Goal: Task Accomplishment & Management: Use online tool/utility

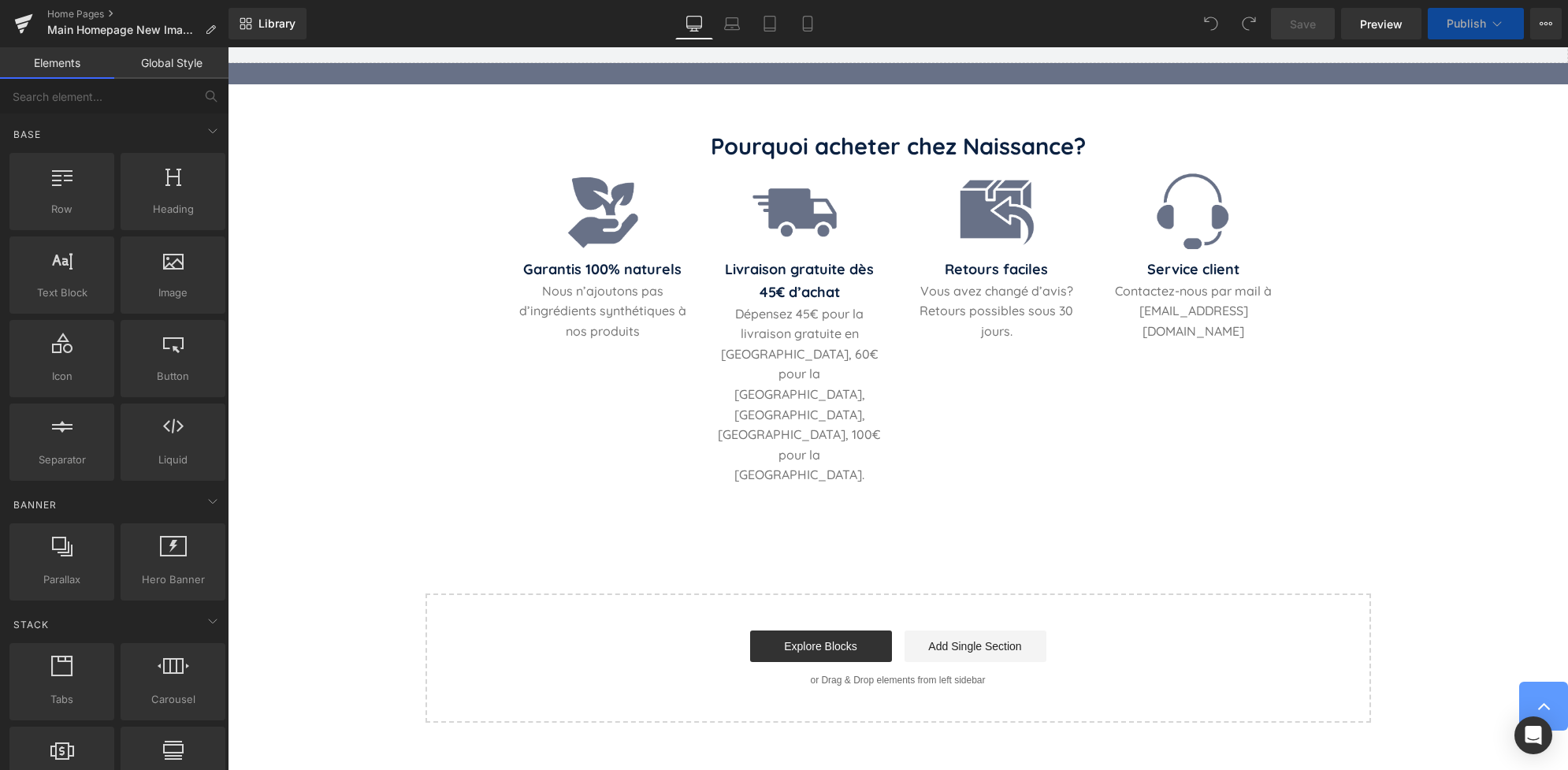
scroll to position [3056, 0]
click at [825, 377] on p "Dépensez 45€ pour la livraison gratuite en France métropolitaine, 60€ pour la B…" at bounding box center [799, 393] width 173 height 181
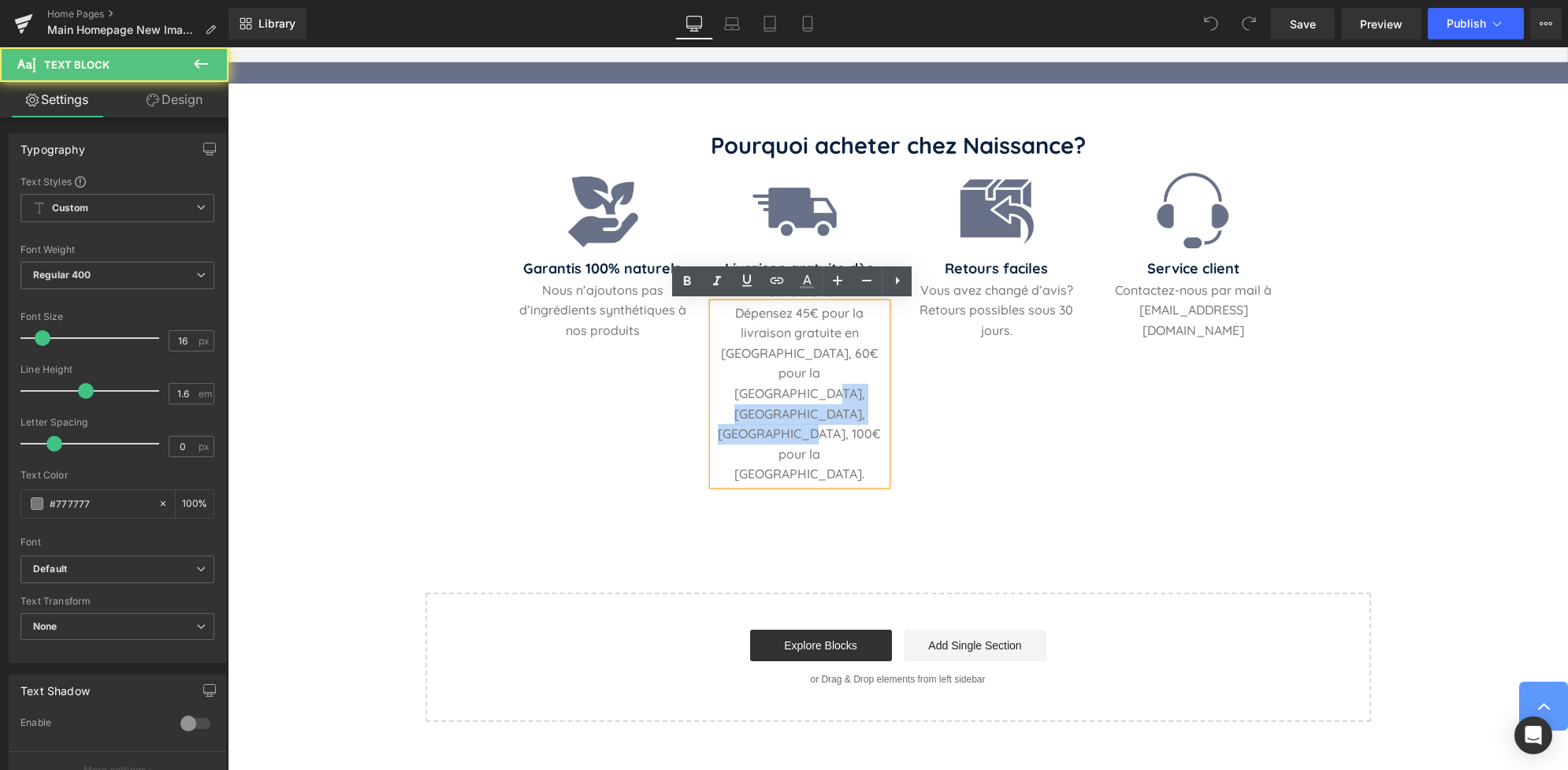
drag, startPoint x: 770, startPoint y: 375, endPoint x: 862, endPoint y: 396, distance: 94.4
click at [862, 396] on p "Dépensez 45€ pour la livraison gratuite en France métropolitaine, 60€ pour la B…" at bounding box center [799, 393] width 173 height 181
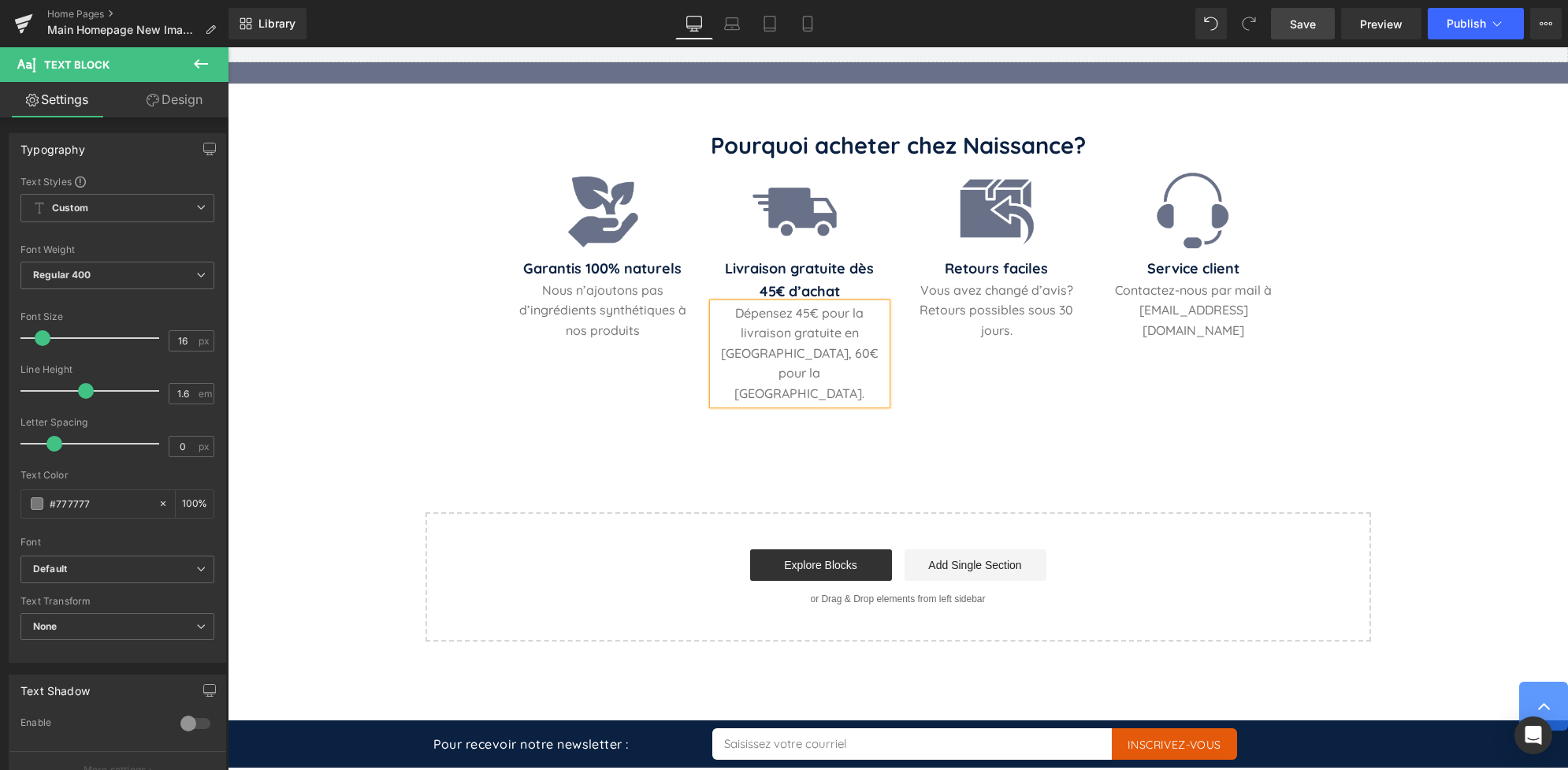
click at [1310, 28] on span "Save" at bounding box center [1303, 24] width 26 height 16
click at [1454, 32] on button "Publish" at bounding box center [1476, 24] width 96 height 32
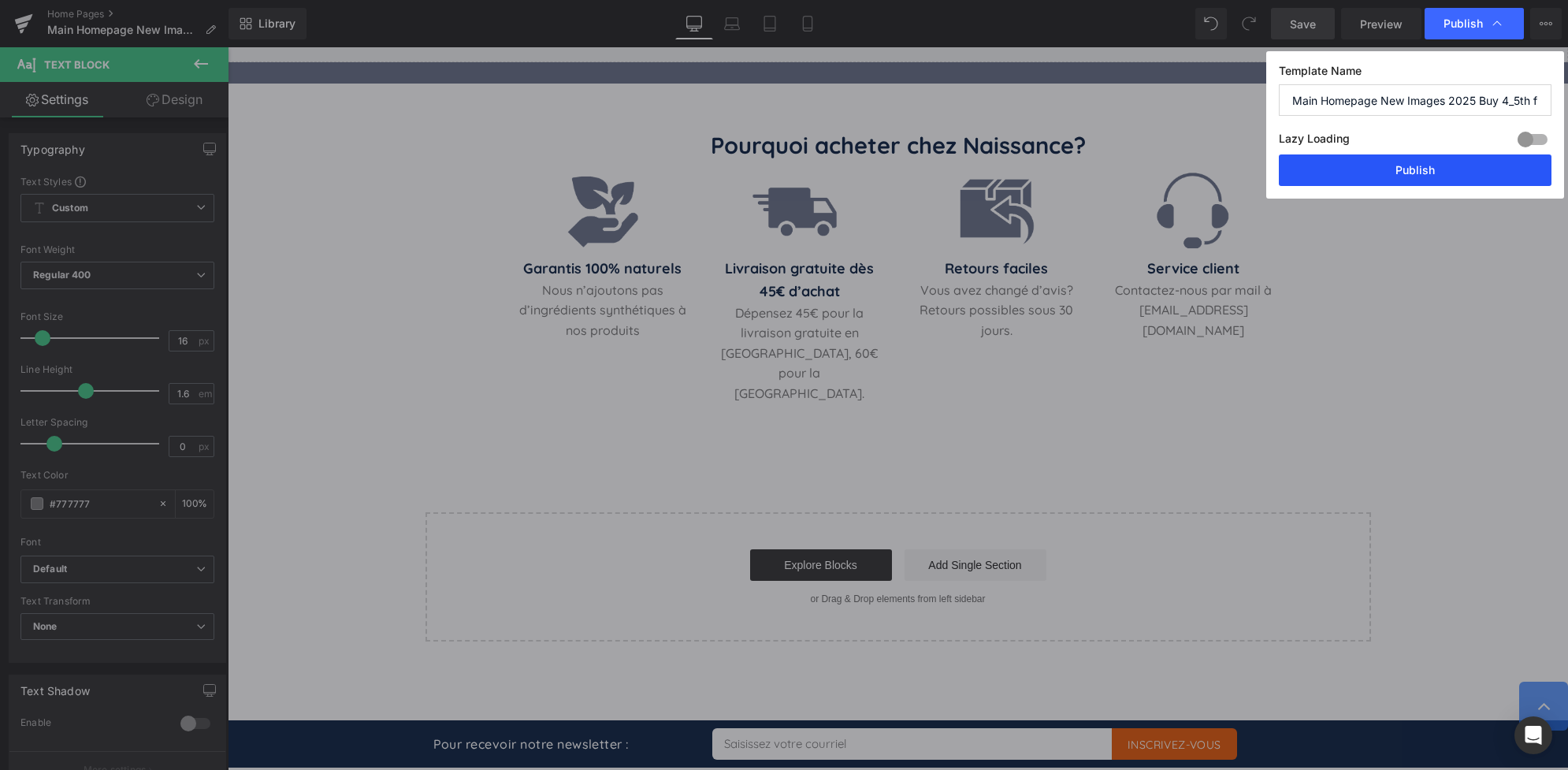
click at [1392, 175] on button "Publish" at bounding box center [1415, 170] width 273 height 32
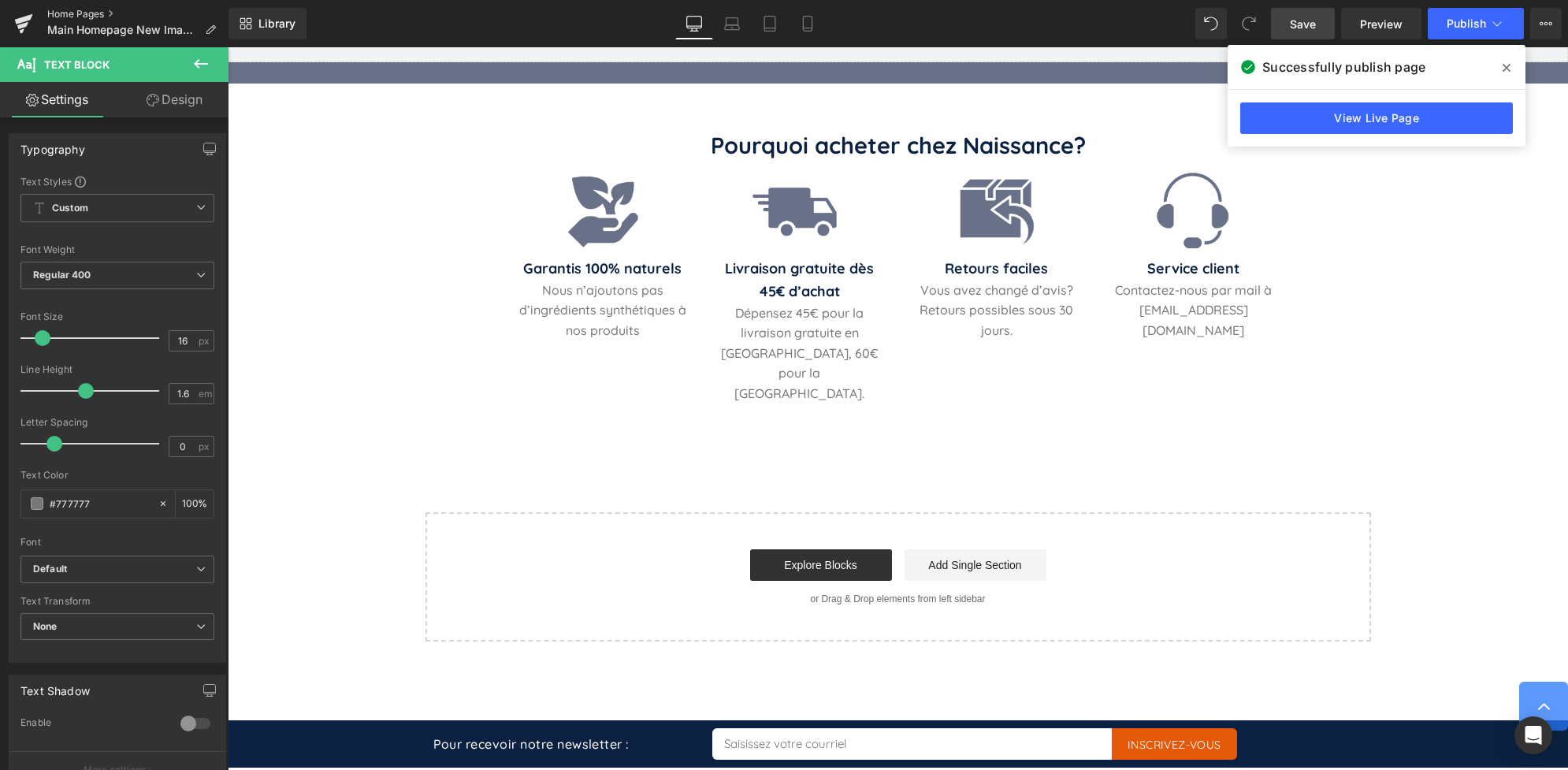
click at [69, 8] on link "Home Pages" at bounding box center [137, 15] width 181 height 13
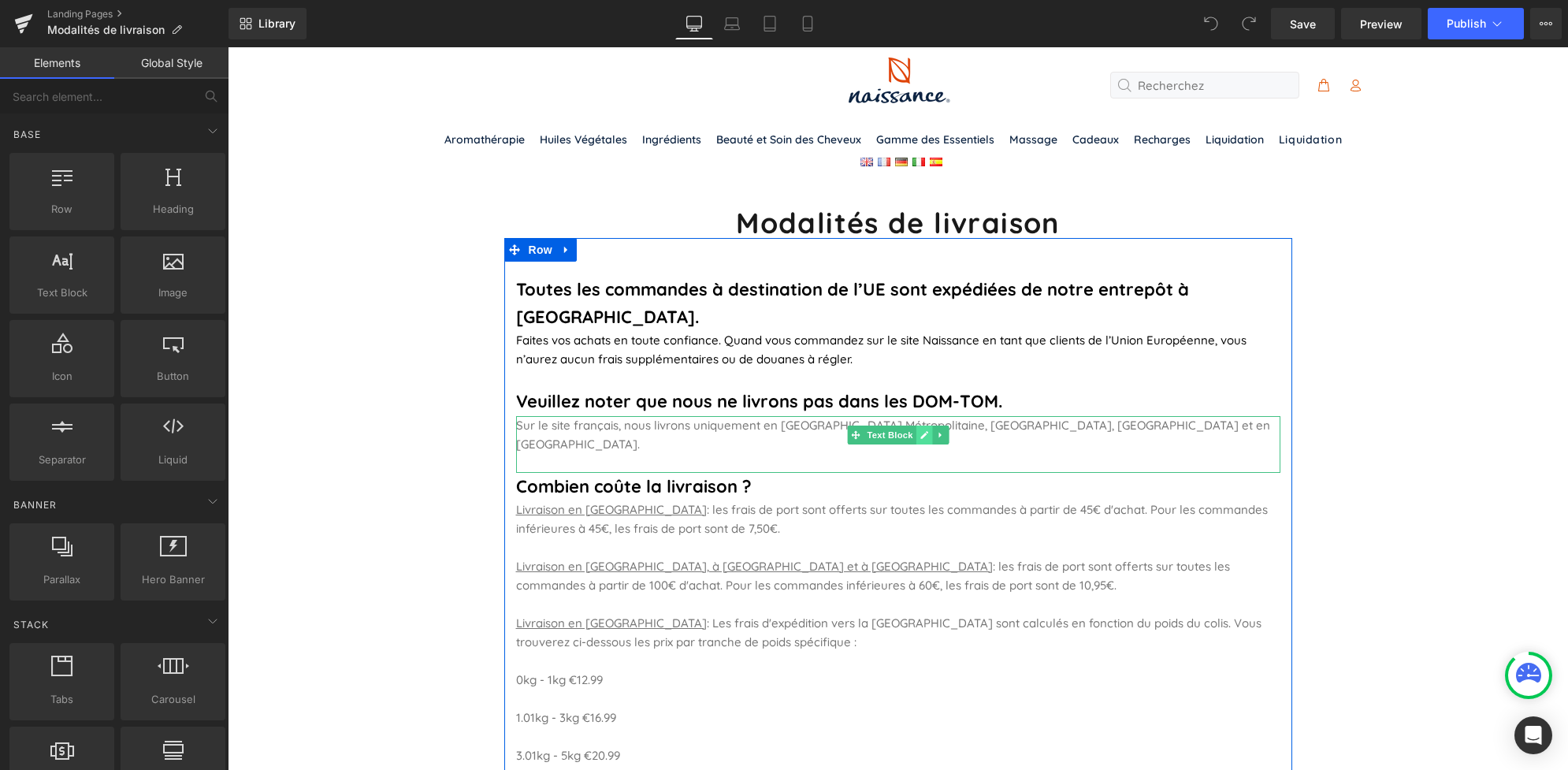
click at [920, 430] on icon at bounding box center [924, 435] width 9 height 10
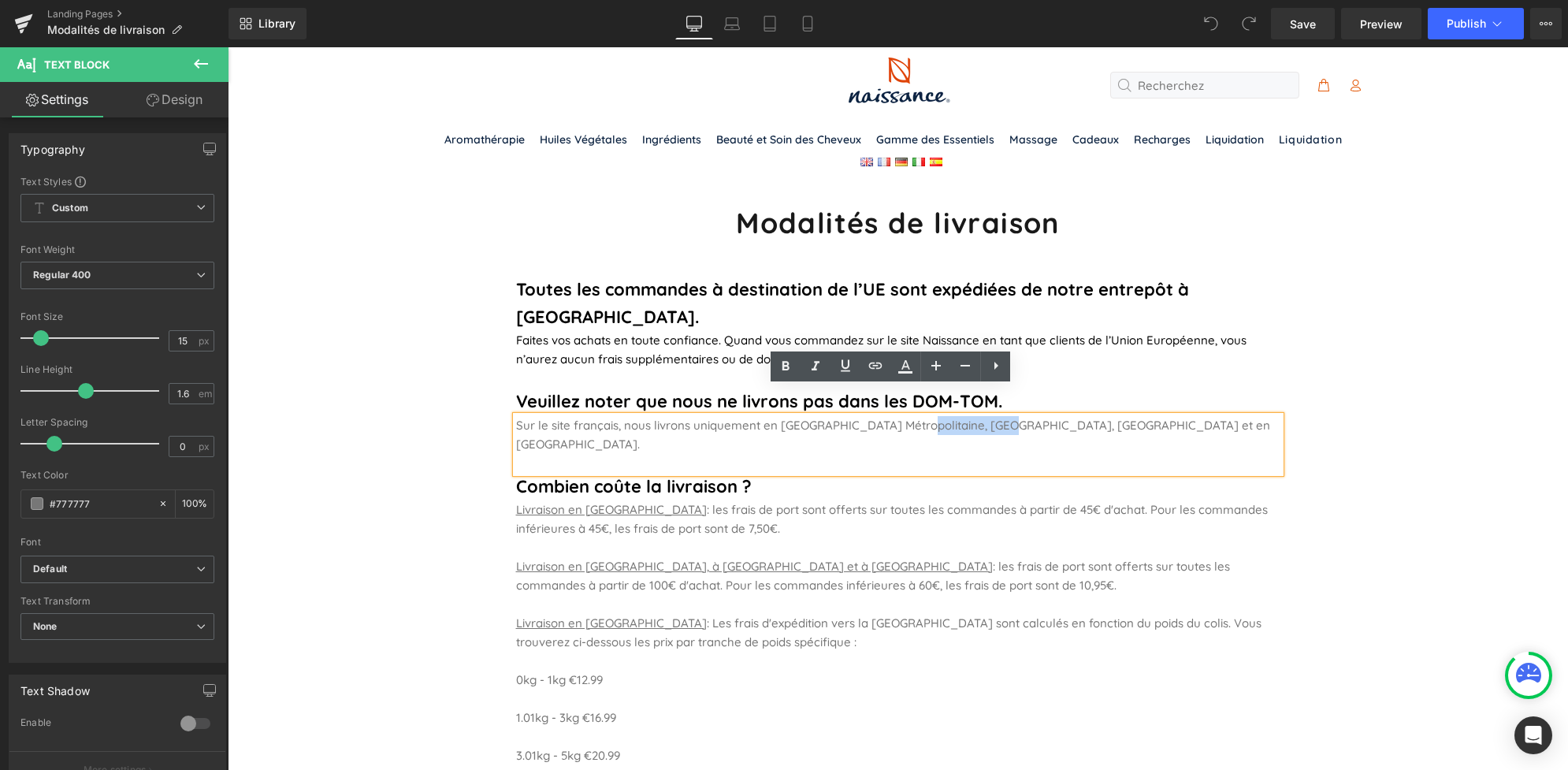
drag, startPoint x: 899, startPoint y: 398, endPoint x: 994, endPoint y: 404, distance: 95.2
click at [994, 417] on span "Sur le site français, nous livrons uniquement en [GEOGRAPHIC_DATA] Métropolitai…" at bounding box center [893, 435] width 754 height 34
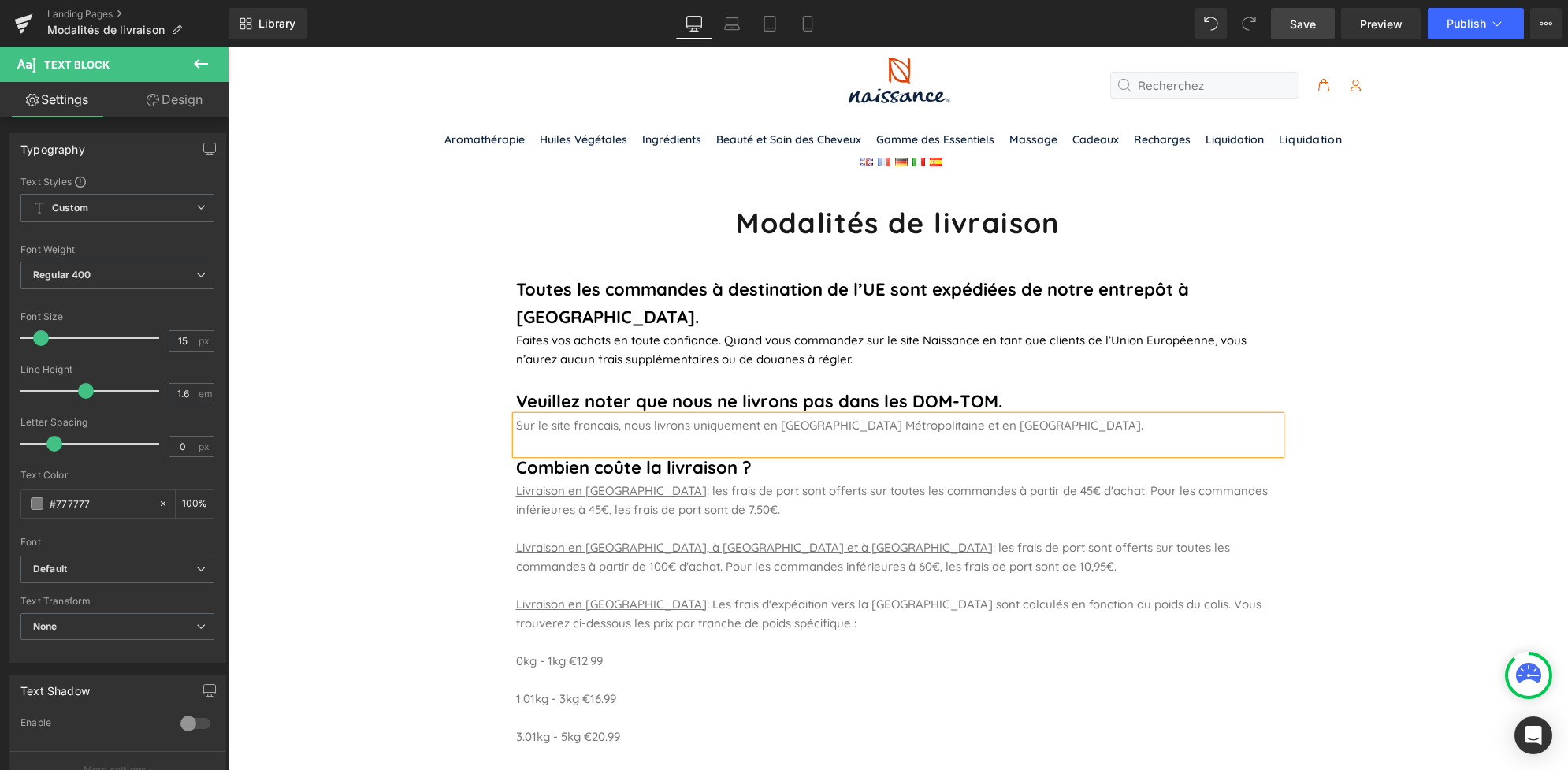
click at [1293, 25] on span "Save" at bounding box center [1303, 24] width 26 height 16
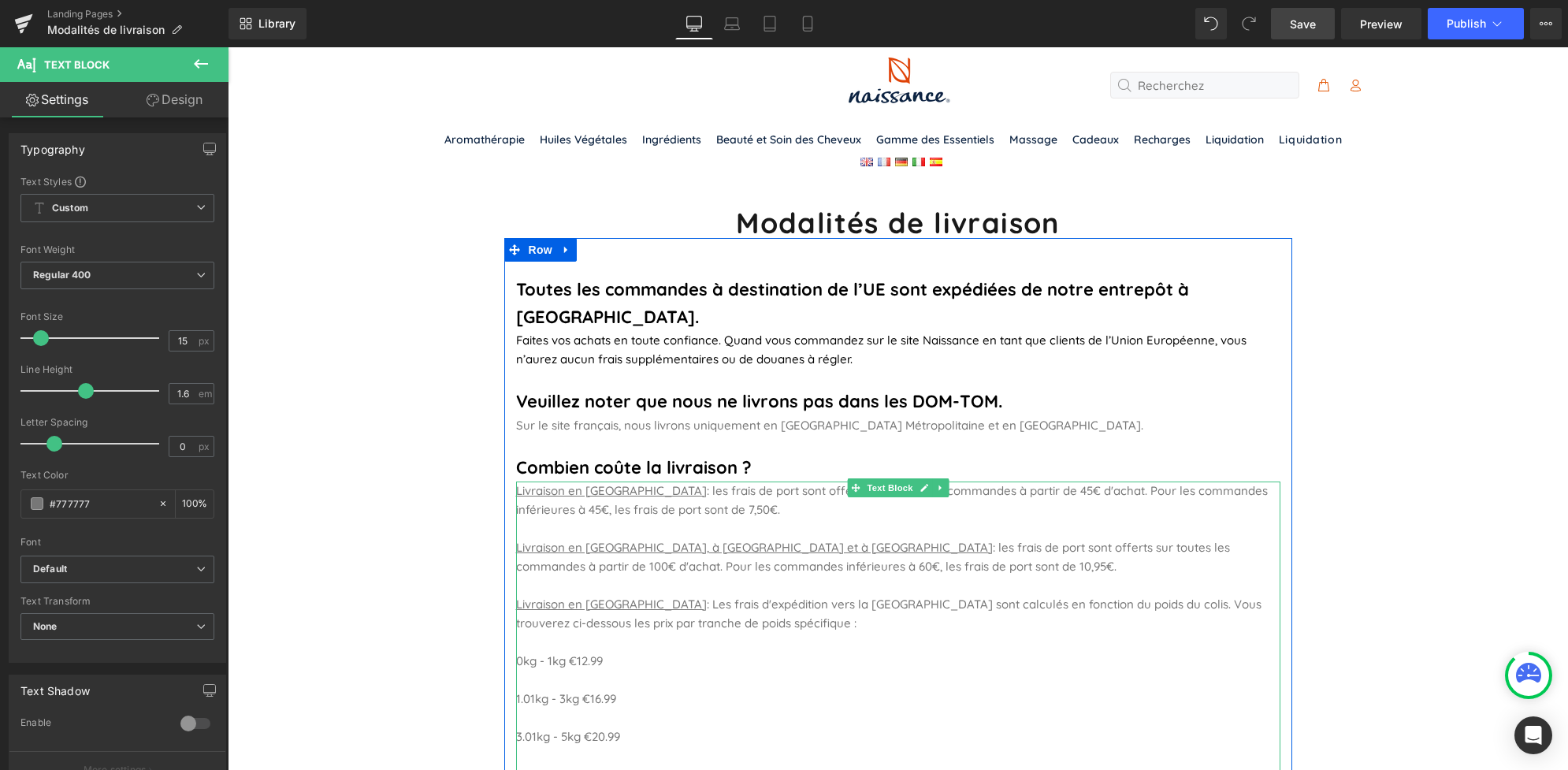
click at [825, 539] on p "Livraison en [GEOGRAPHIC_DATA], à [GEOGRAPHIC_DATA] et à [GEOGRAPHIC_DATA] : le…" at bounding box center [898, 557] width 765 height 38
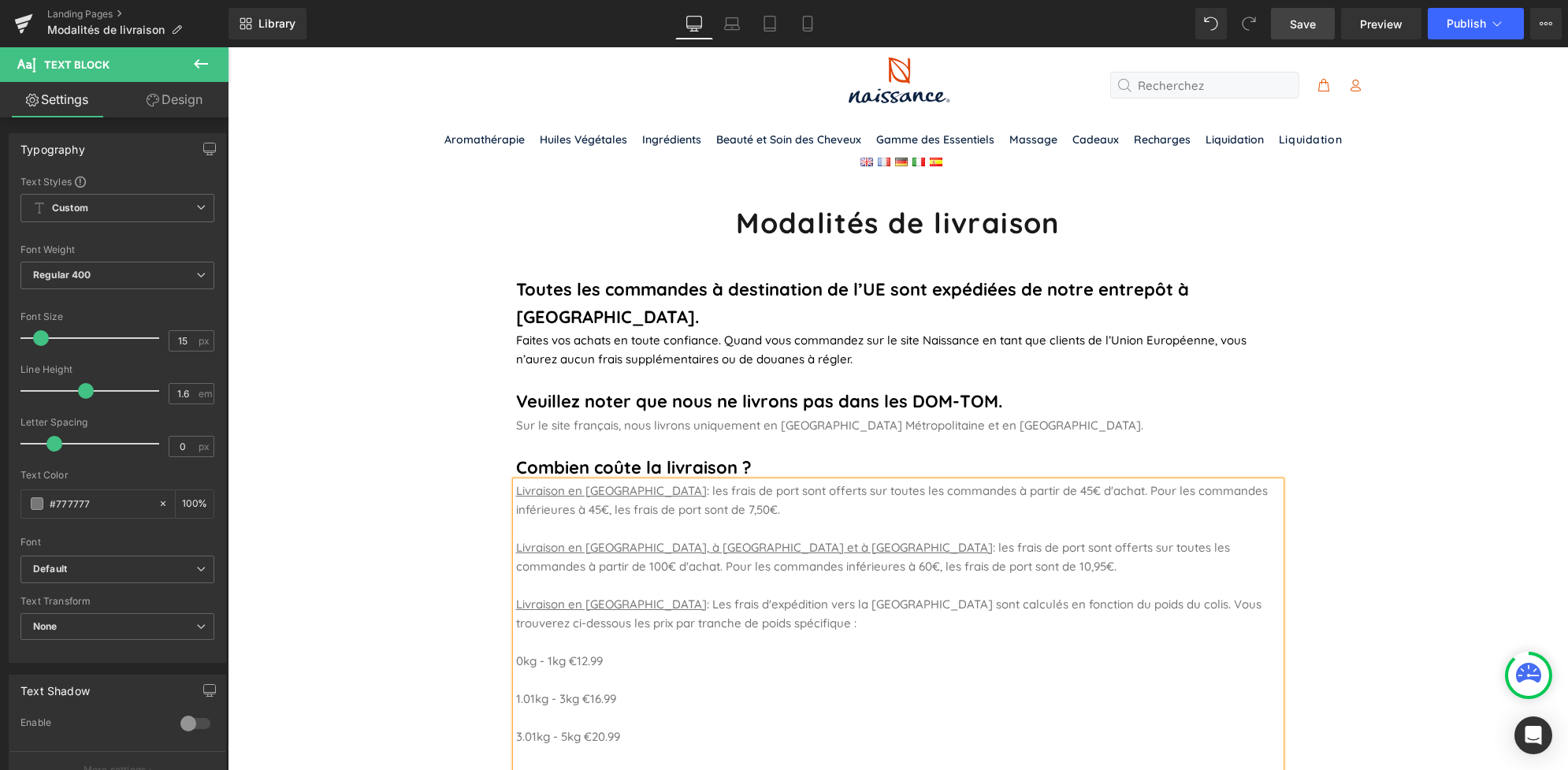
click at [823, 539] on p "Livraison en [GEOGRAPHIC_DATA], à [GEOGRAPHIC_DATA] et à [GEOGRAPHIC_DATA] : le…" at bounding box center [898, 557] width 765 height 38
click at [1146, 539] on p "Livraison en [GEOGRAPHIC_DATA], à [GEOGRAPHIC_DATA] et à [GEOGRAPHIC_DATA] : le…" at bounding box center [898, 557] width 765 height 38
click at [756, 539] on u "Livraison en [GEOGRAPHIC_DATA], à [GEOGRAPHIC_DATA] et à [GEOGRAPHIC_DATA]" at bounding box center [754, 547] width 477 height 15
click at [1306, 28] on span "Save" at bounding box center [1303, 24] width 26 height 16
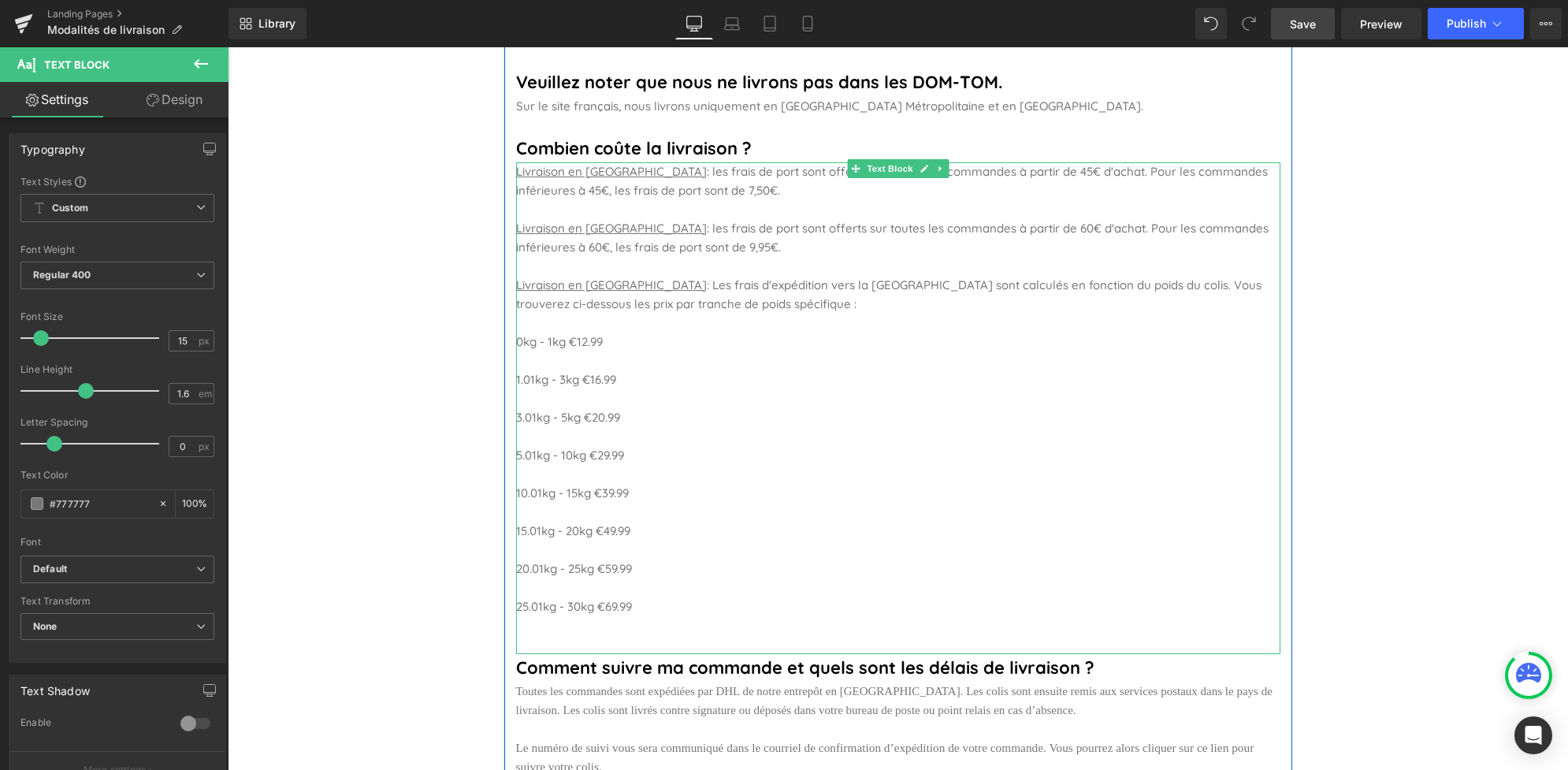
scroll to position [320, 0]
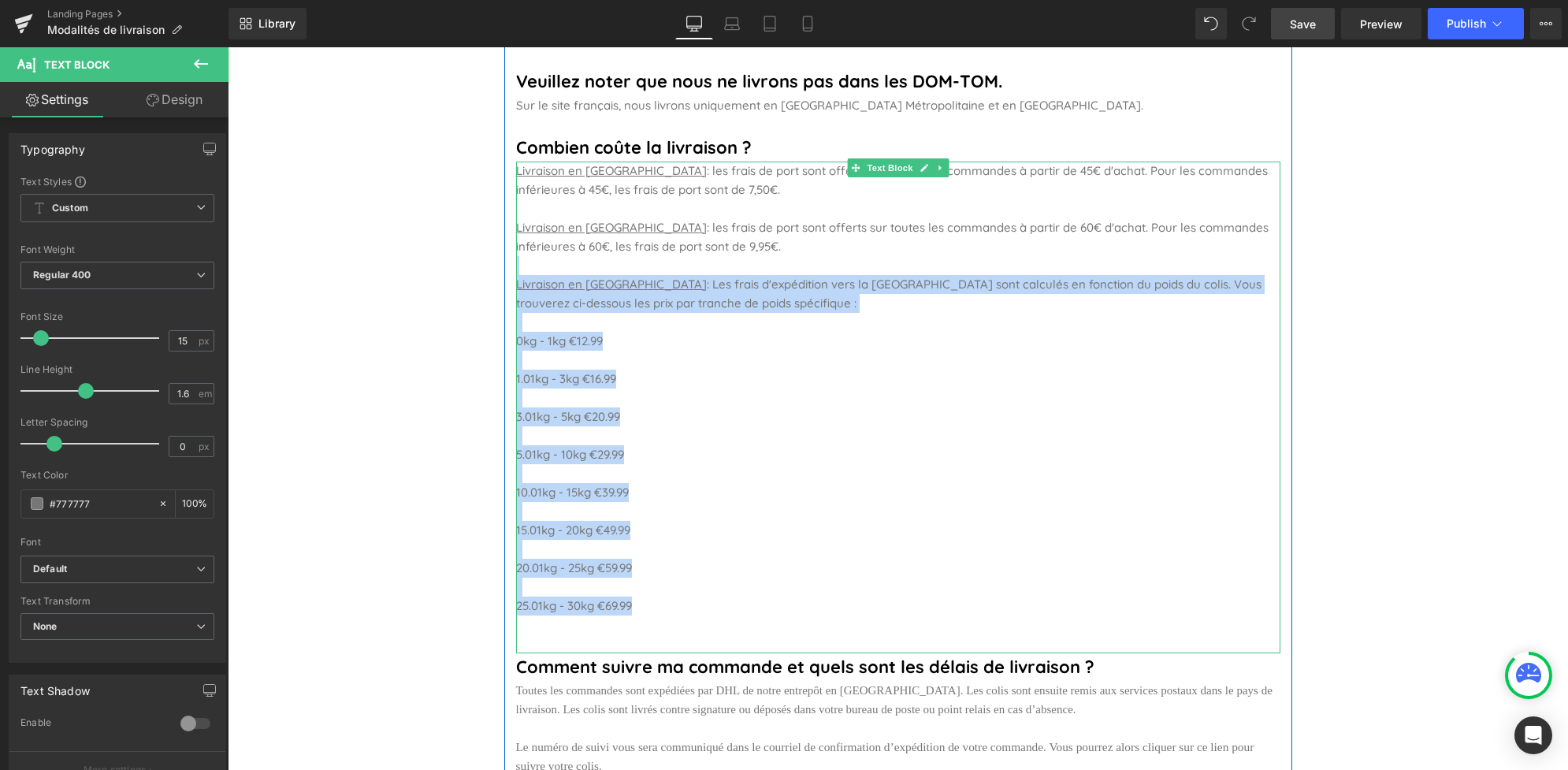
drag, startPoint x: 668, startPoint y: 577, endPoint x: 531, endPoint y: 241, distance: 362.9
click at [531, 241] on div "Livraison en [GEOGRAPHIC_DATA] : les frais de port sont offerts sur toutes les …" at bounding box center [898, 407] width 765 height 491
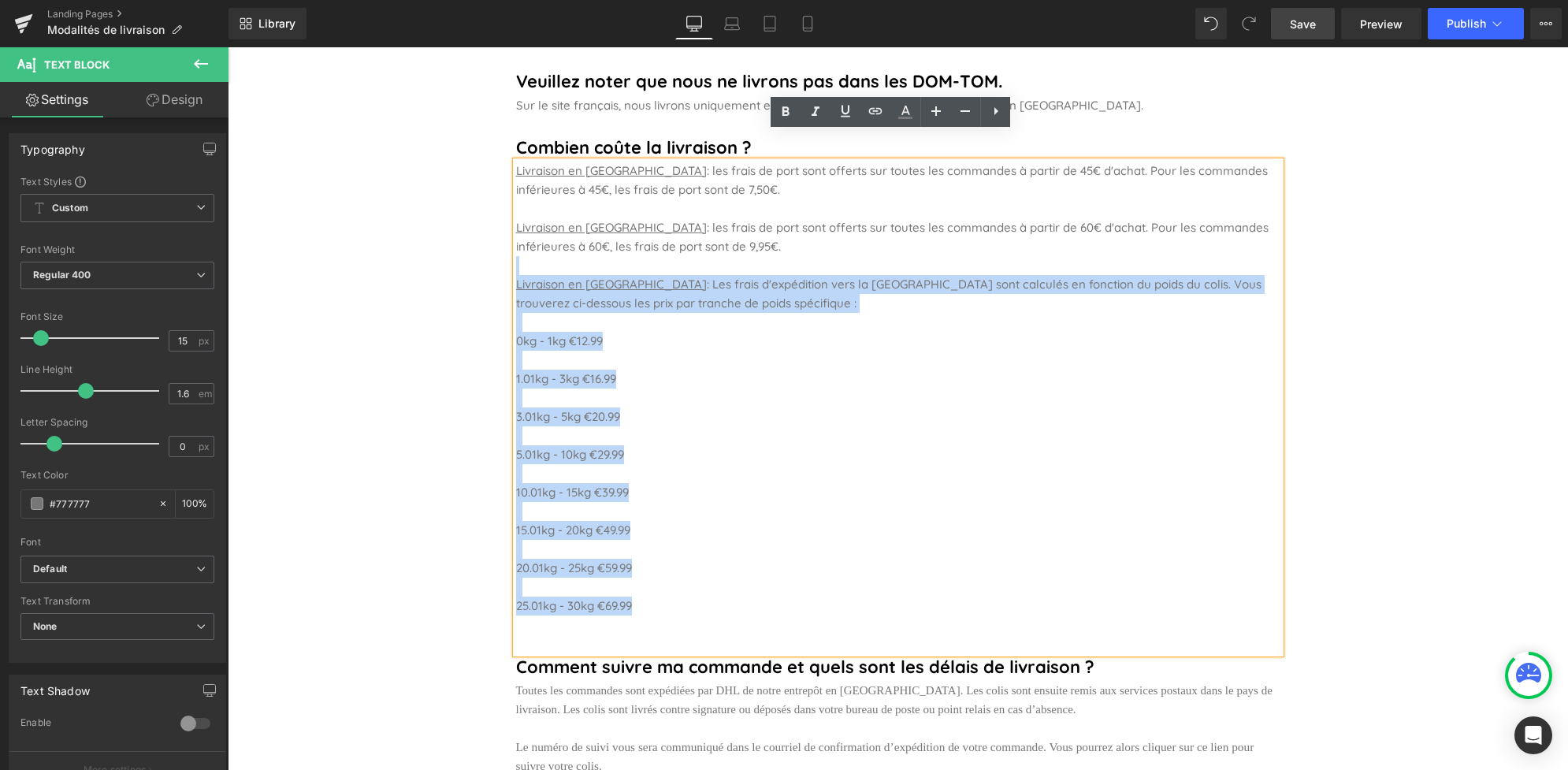
copy div "Livraison en [GEOGRAPHIC_DATA] : Les frais d'expédition vers la [GEOGRAPHIC_DAT…"
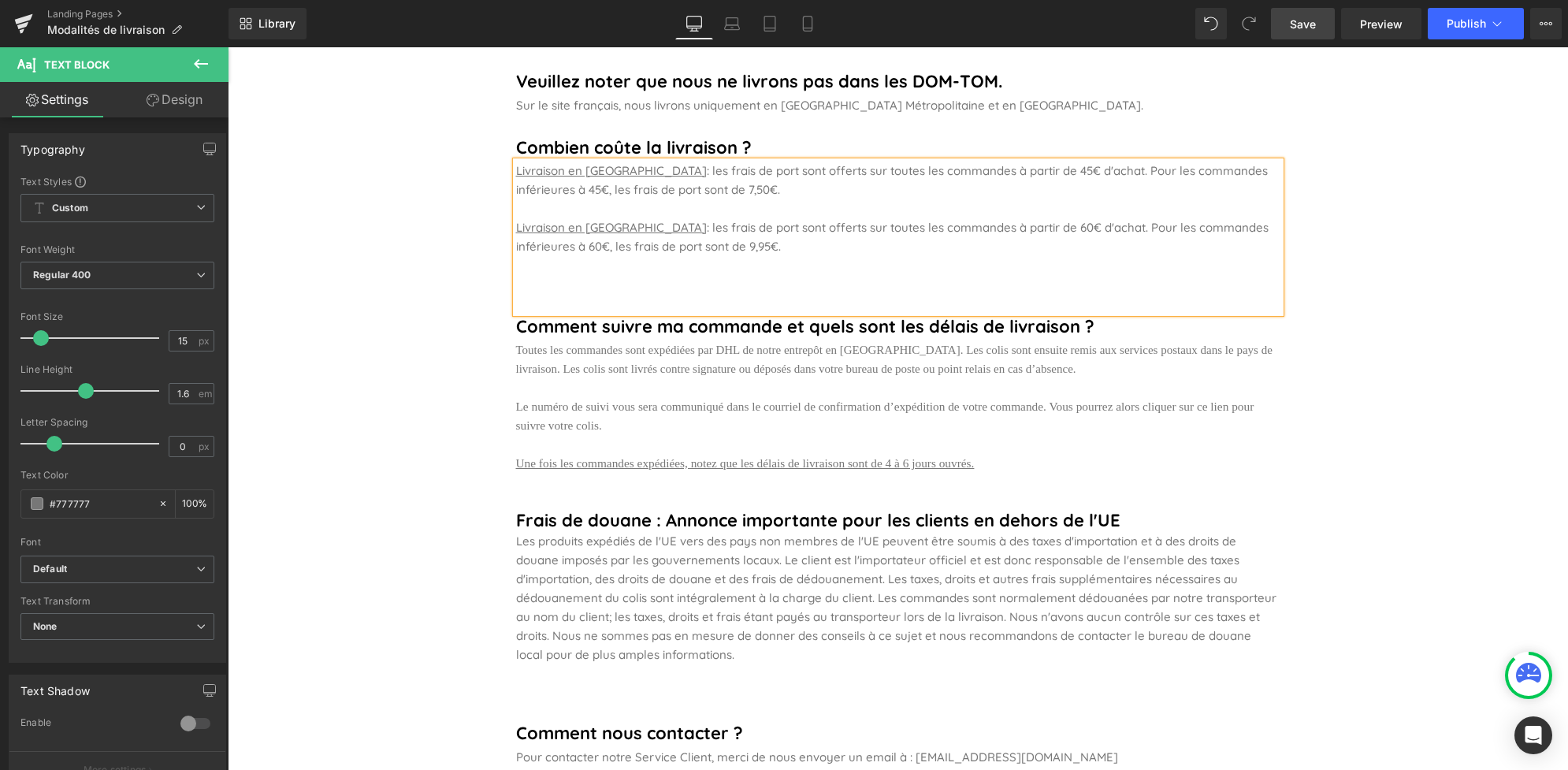
click at [823, 256] on p at bounding box center [898, 265] width 765 height 19
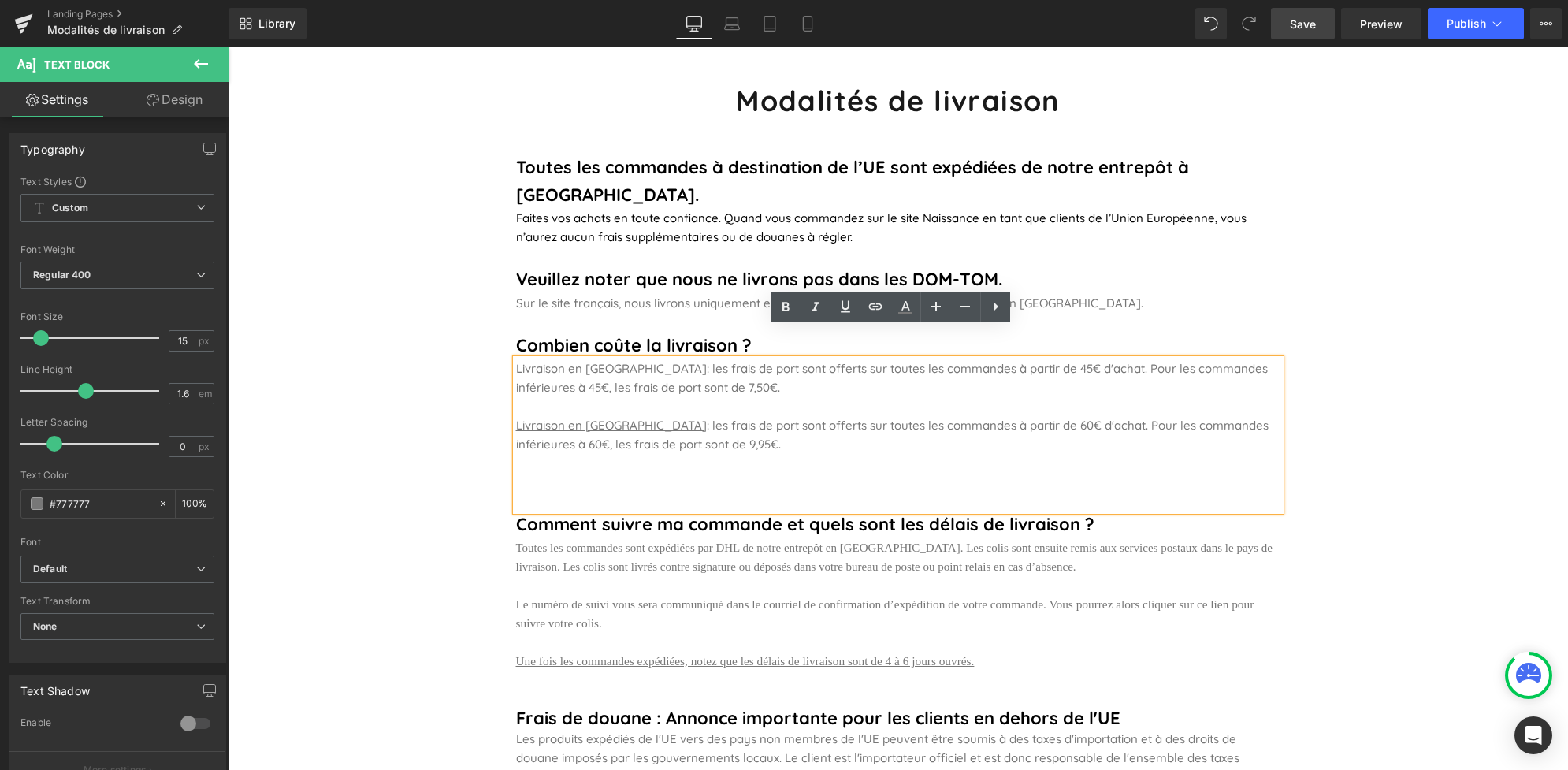
scroll to position [124, 0]
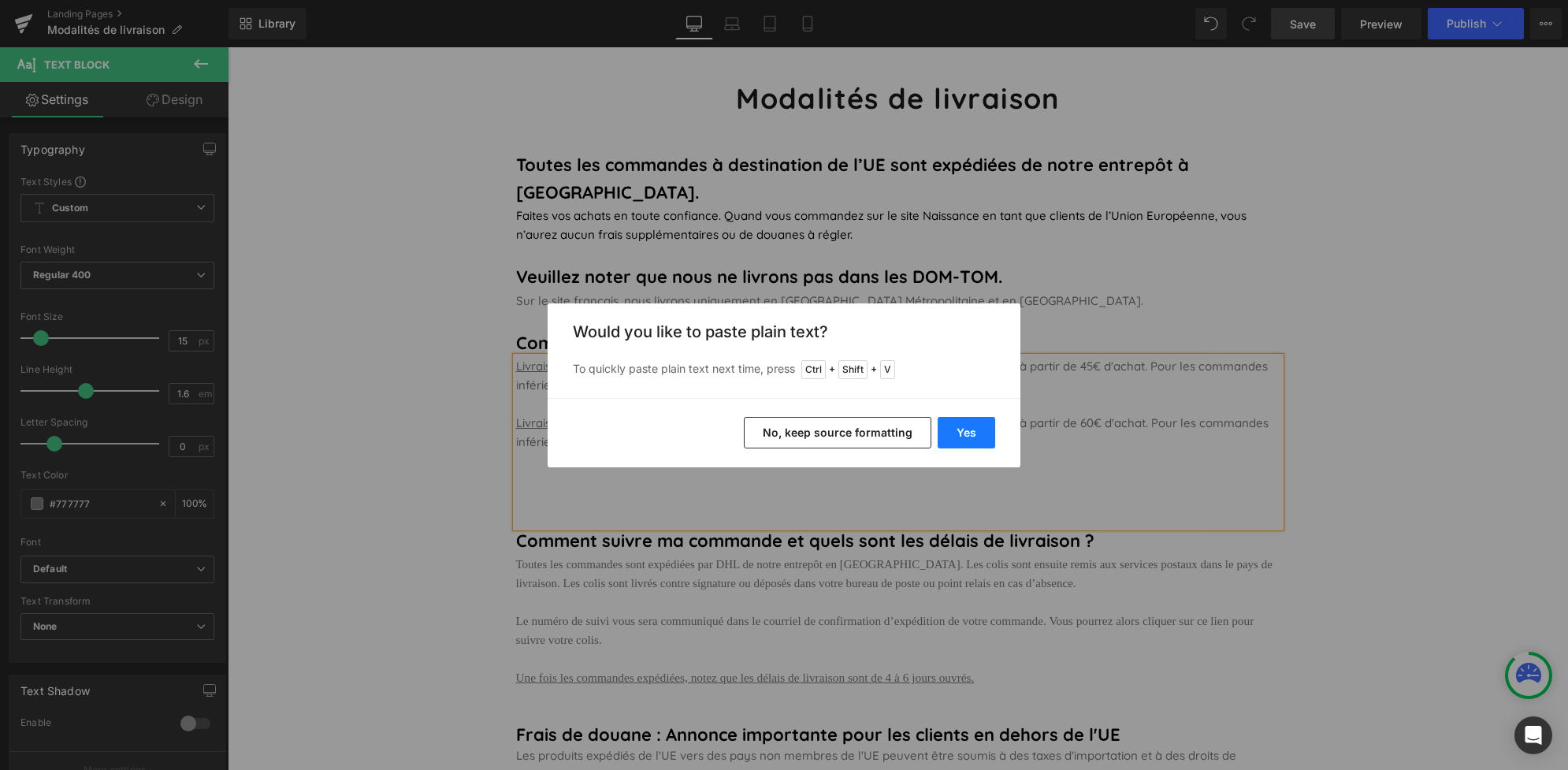
click at [969, 427] on button "Yes" at bounding box center [966, 432] width 58 height 32
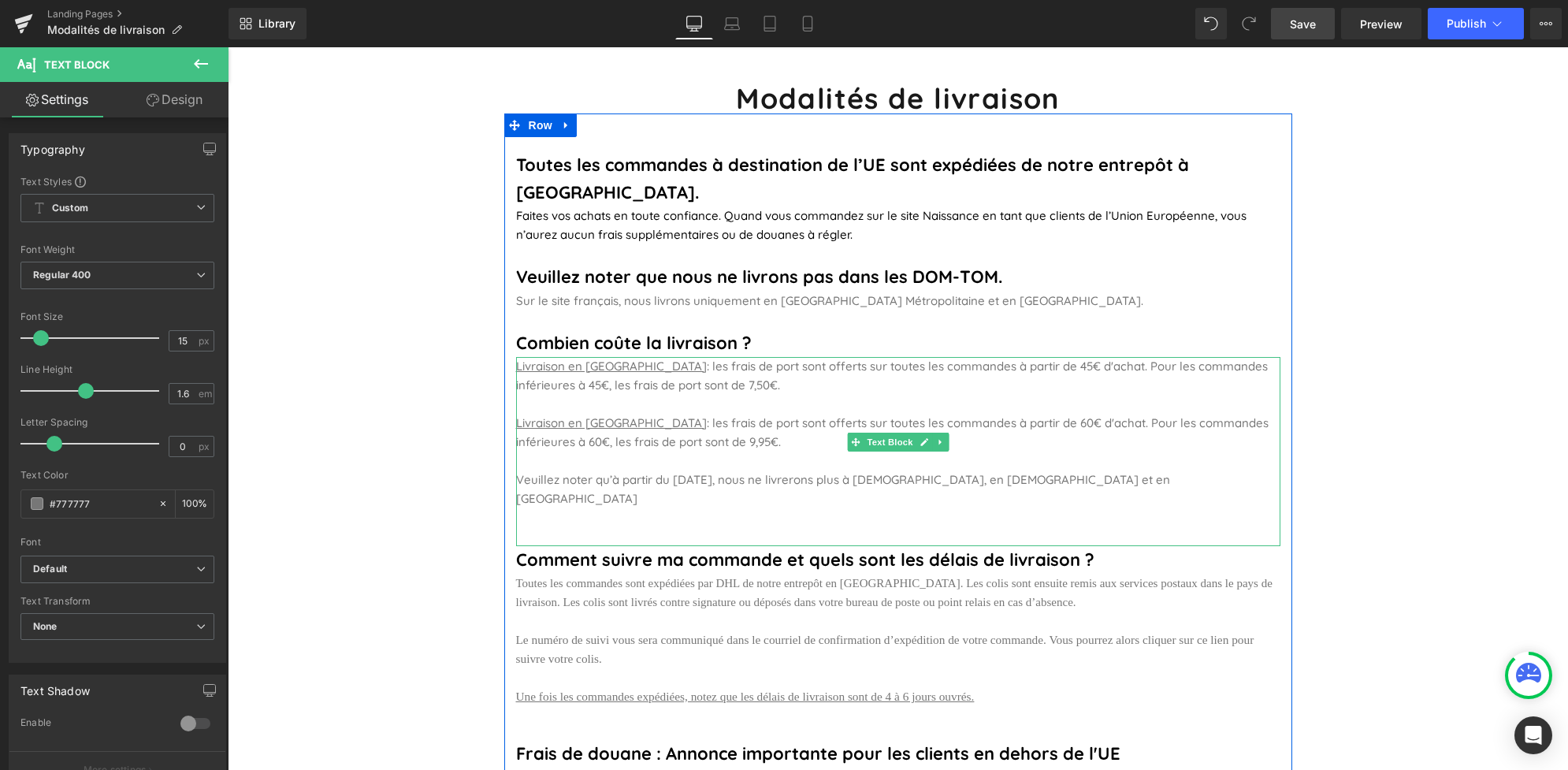
click at [1094, 470] on p "Veuillez noter qu’à partir du [DATE], nous ne livrerons plus à [DEMOGRAPHIC_DAT…" at bounding box center [898, 489] width 765 height 38
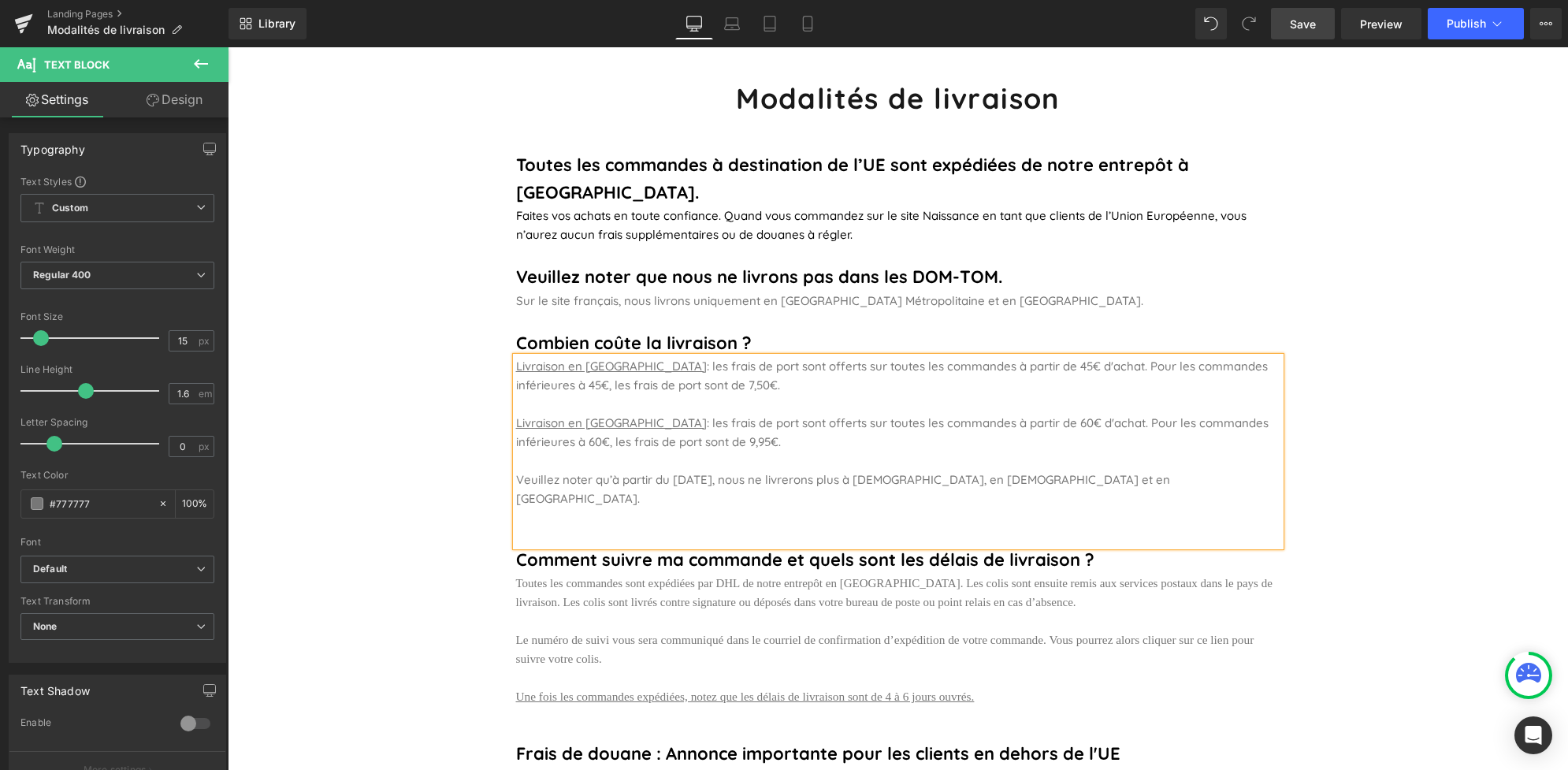
click at [1316, 21] on span "Save" at bounding box center [1303, 24] width 26 height 16
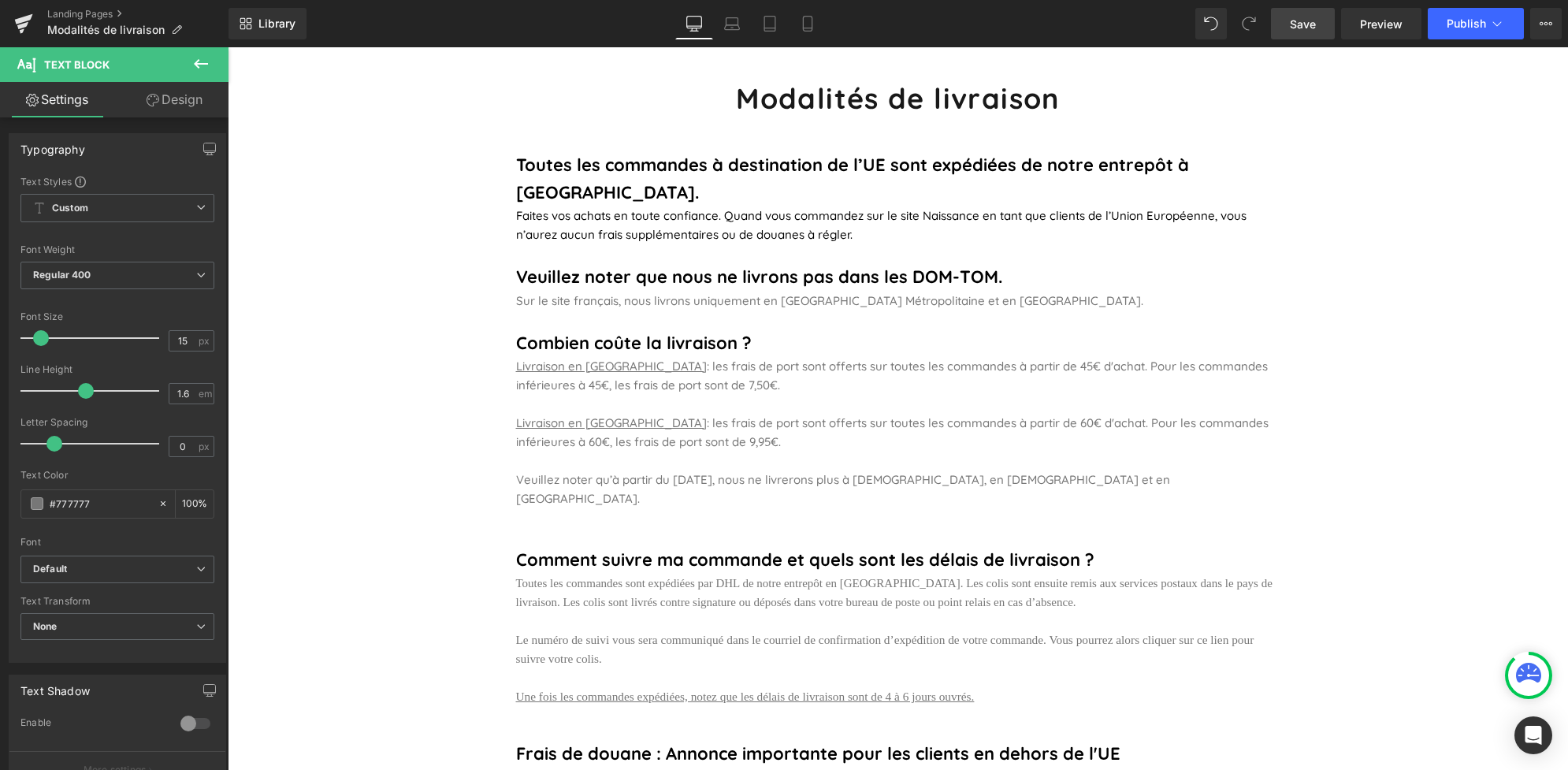
click at [1302, 36] on link "Save" at bounding box center [1303, 24] width 64 height 32
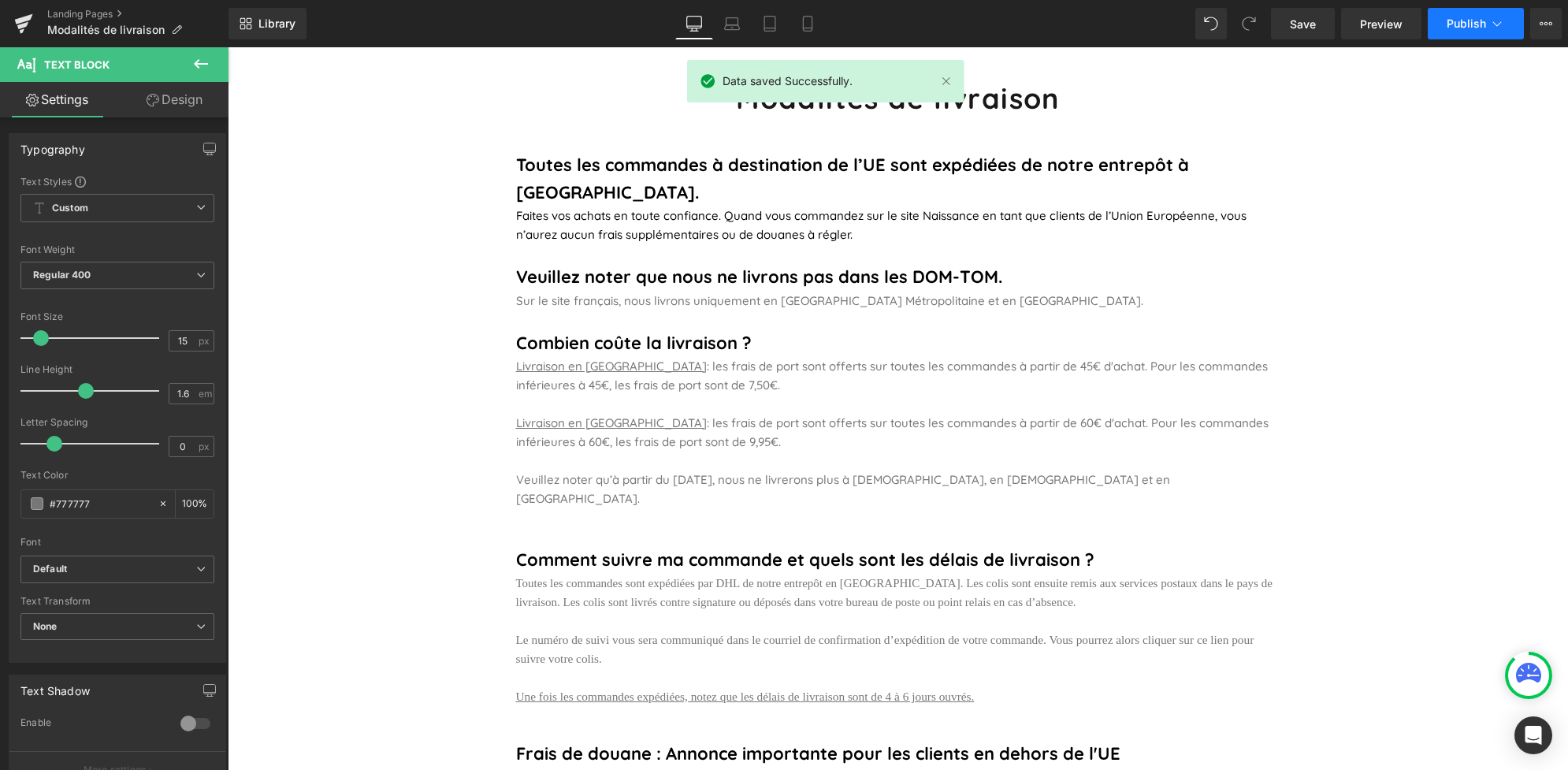
click at [1456, 29] on span "Publish" at bounding box center [1466, 24] width 40 height 13
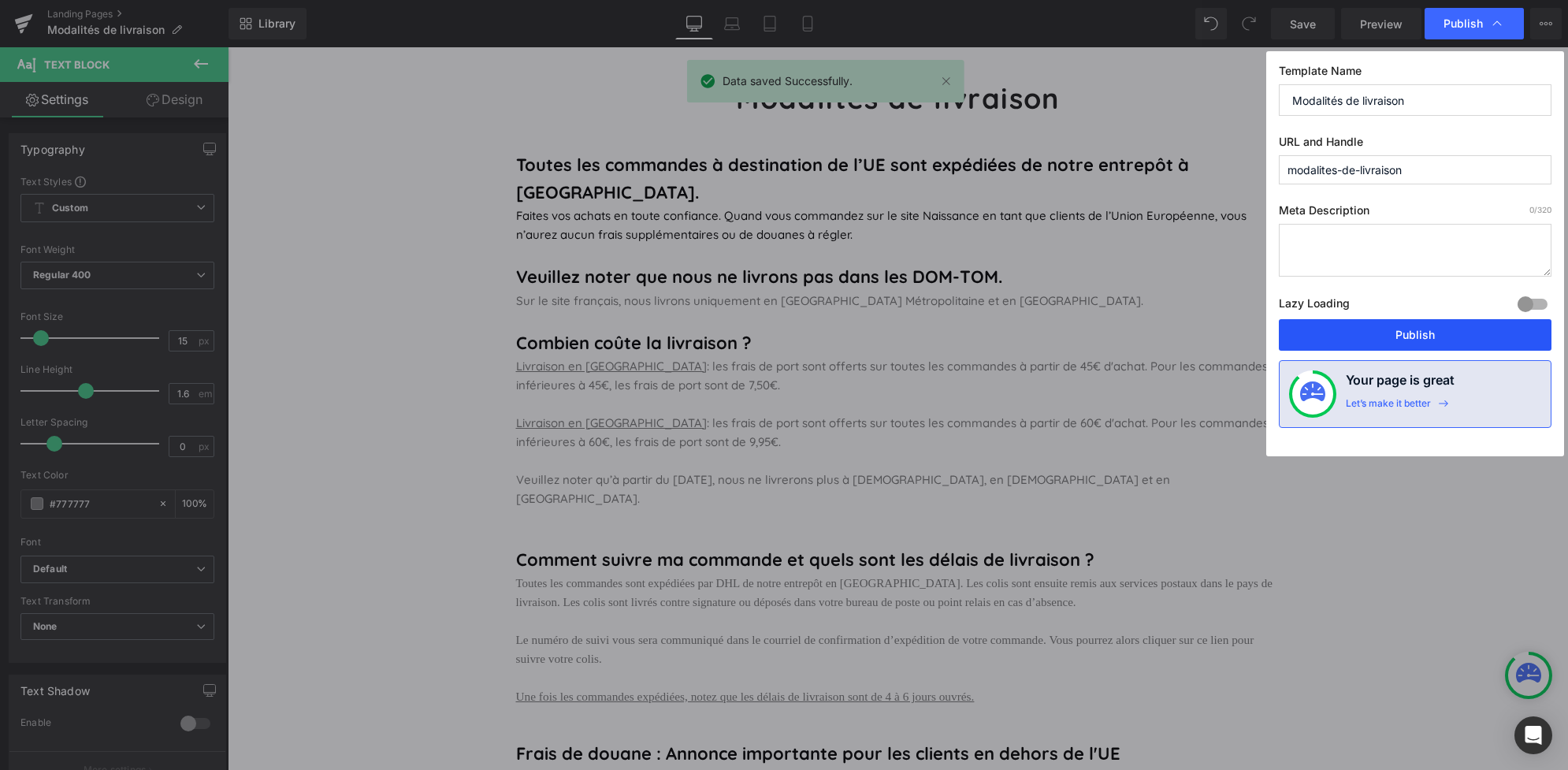
click at [1427, 340] on button "Publish" at bounding box center [1415, 335] width 273 height 32
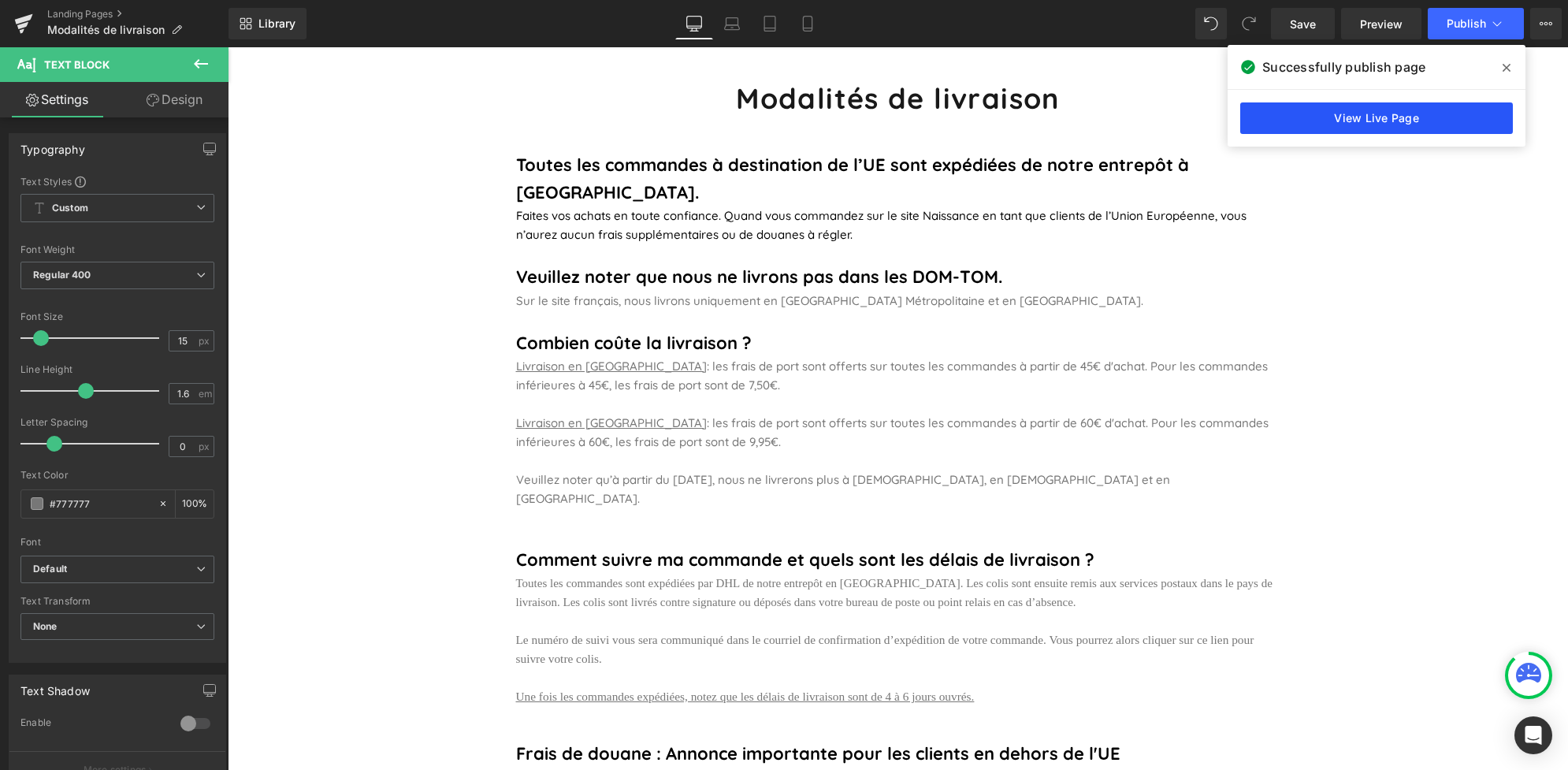
click at [1355, 116] on link "View Live Page" at bounding box center [1377, 118] width 273 height 32
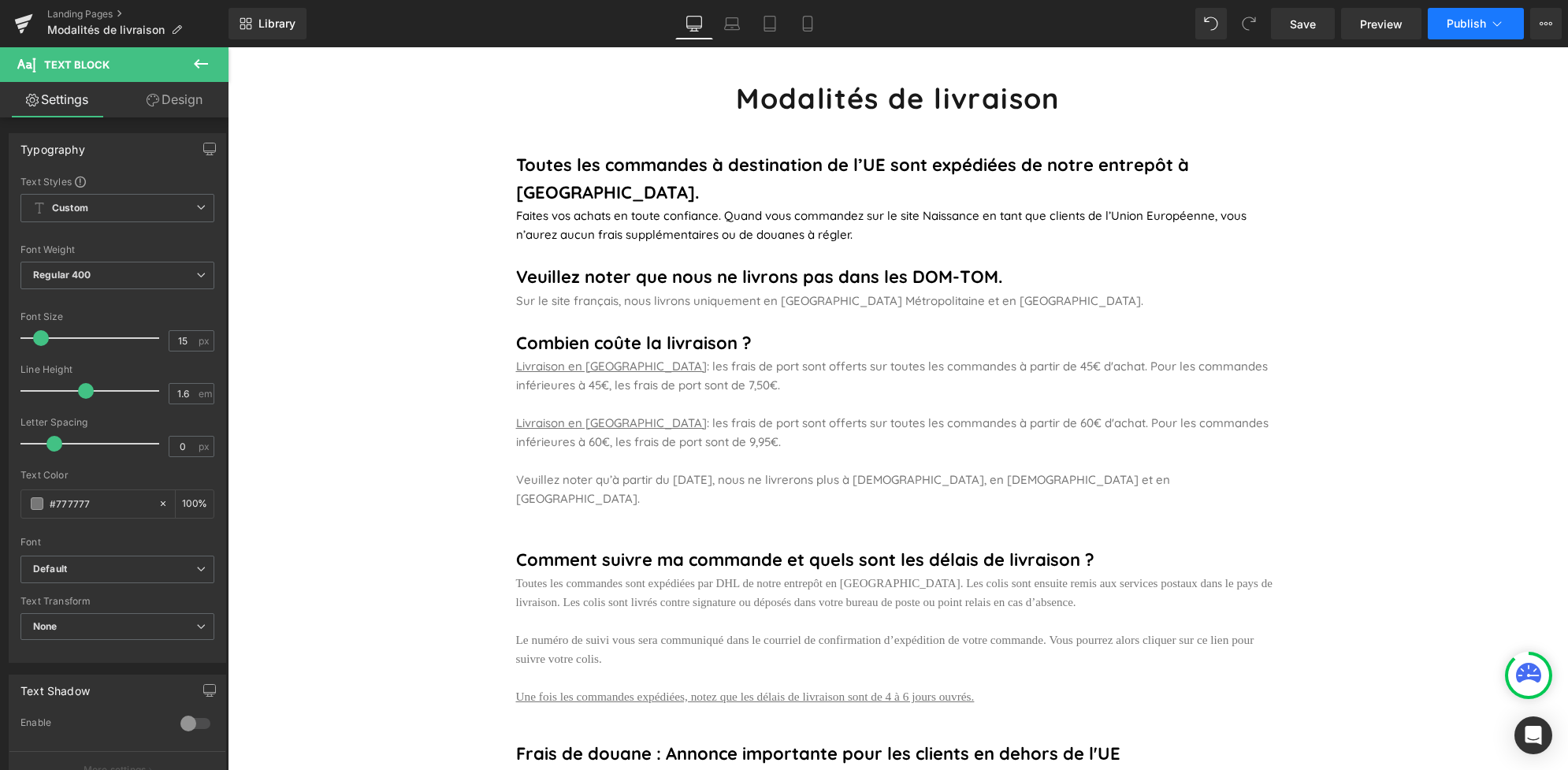
click at [1470, 22] on span "Publish" at bounding box center [1466, 24] width 40 height 13
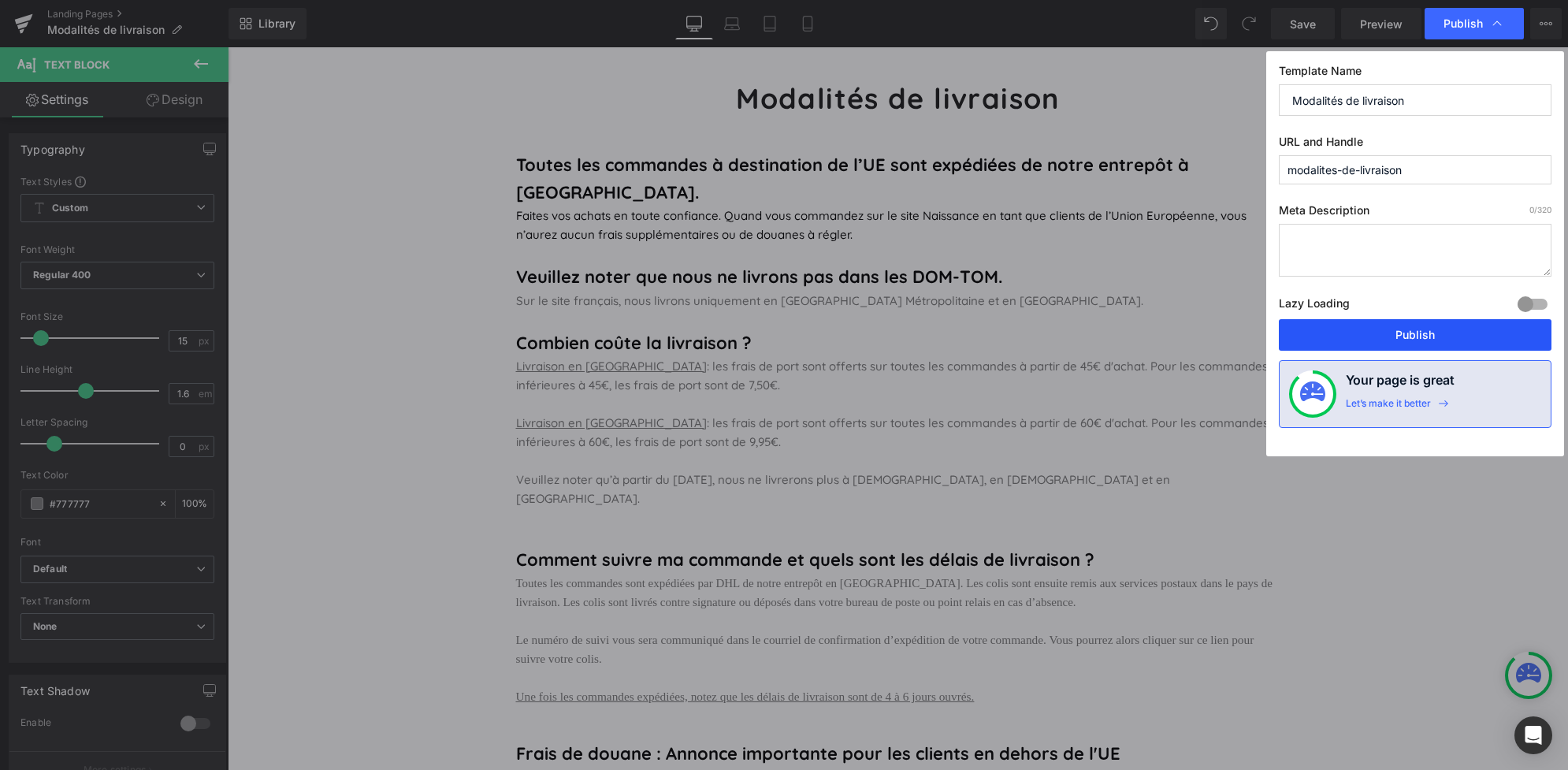
click at [1411, 335] on button "Publish" at bounding box center [1415, 335] width 273 height 32
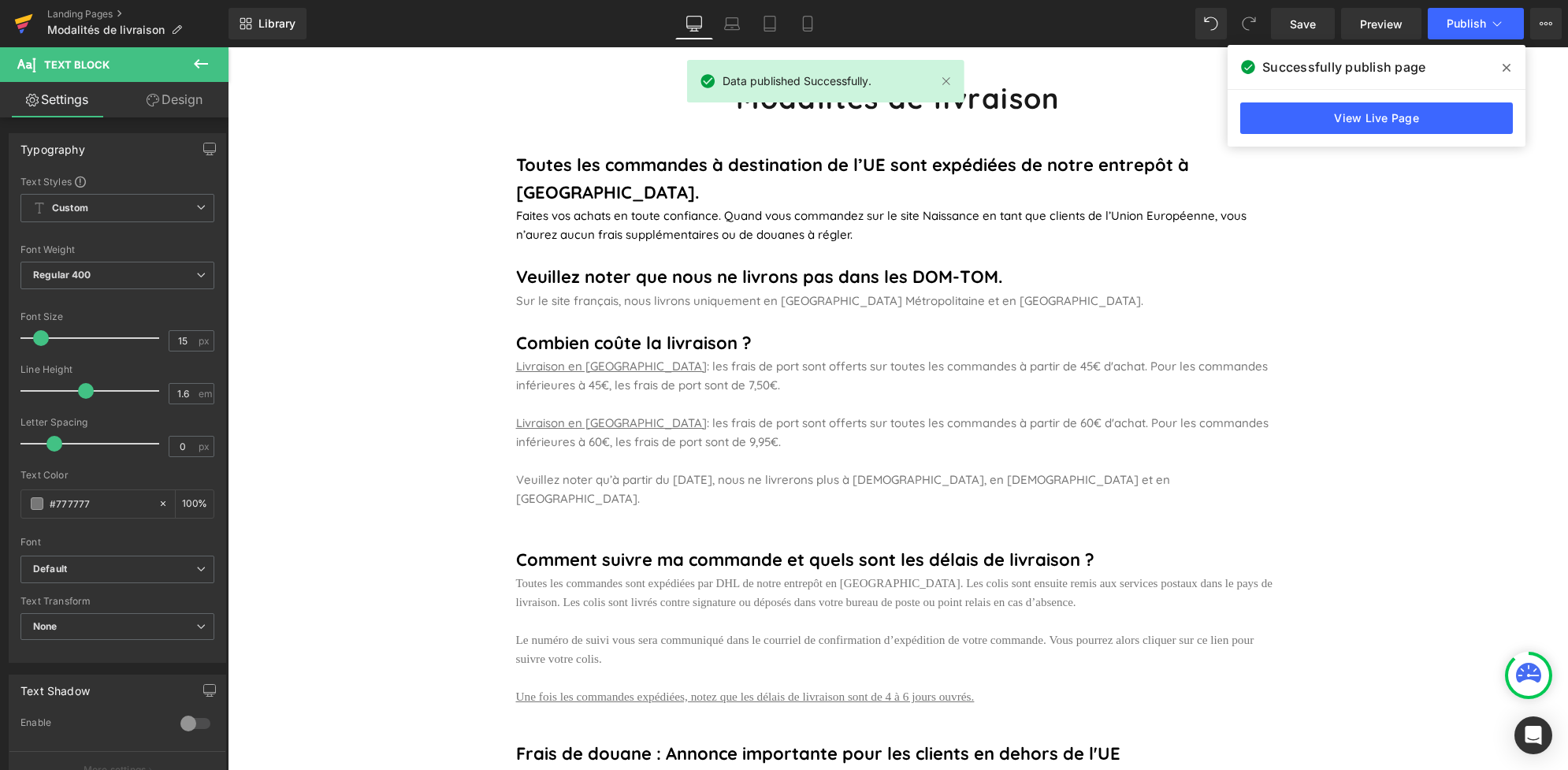
click at [22, 13] on icon at bounding box center [23, 24] width 19 height 40
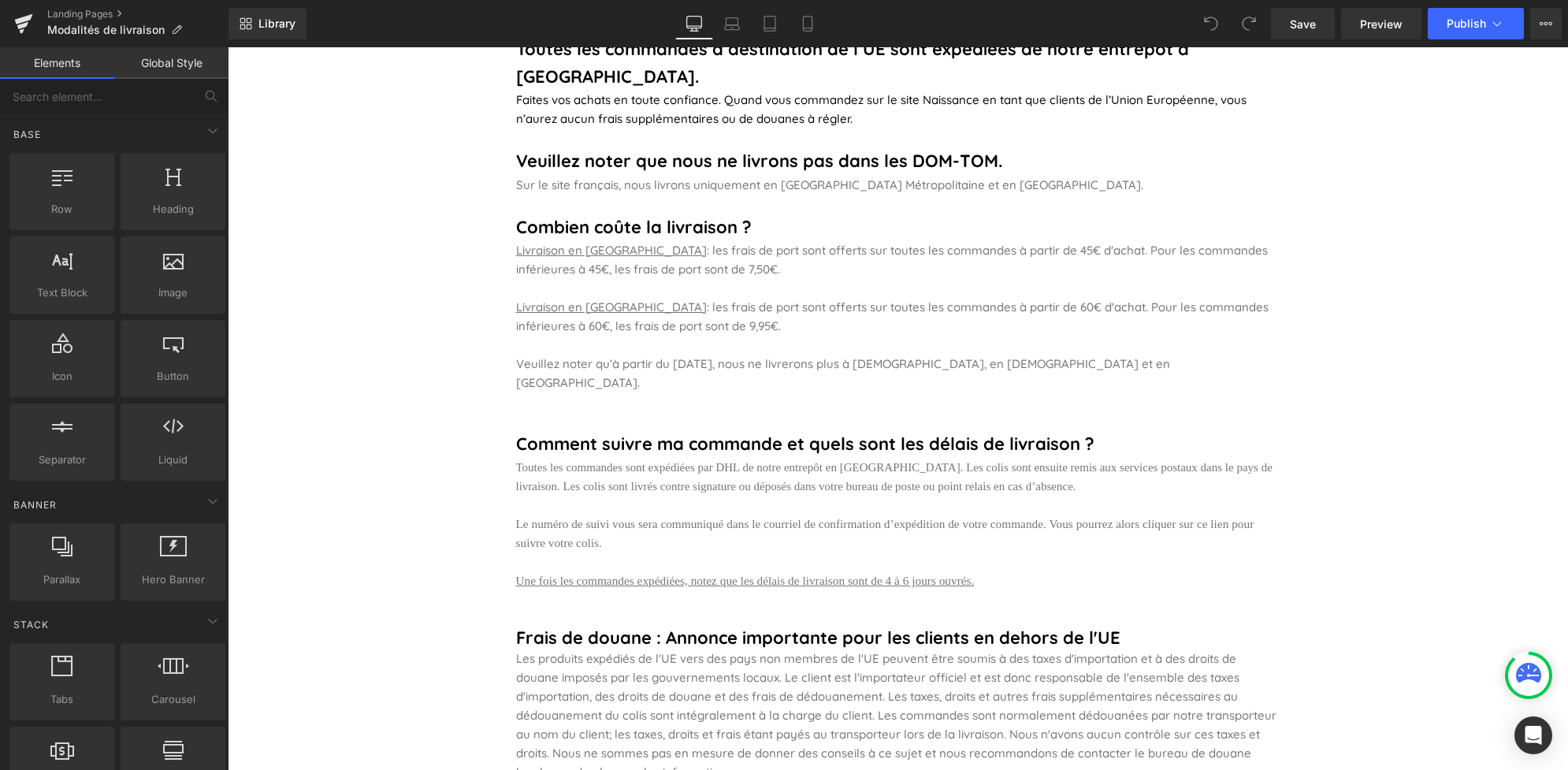
scroll to position [242, 0]
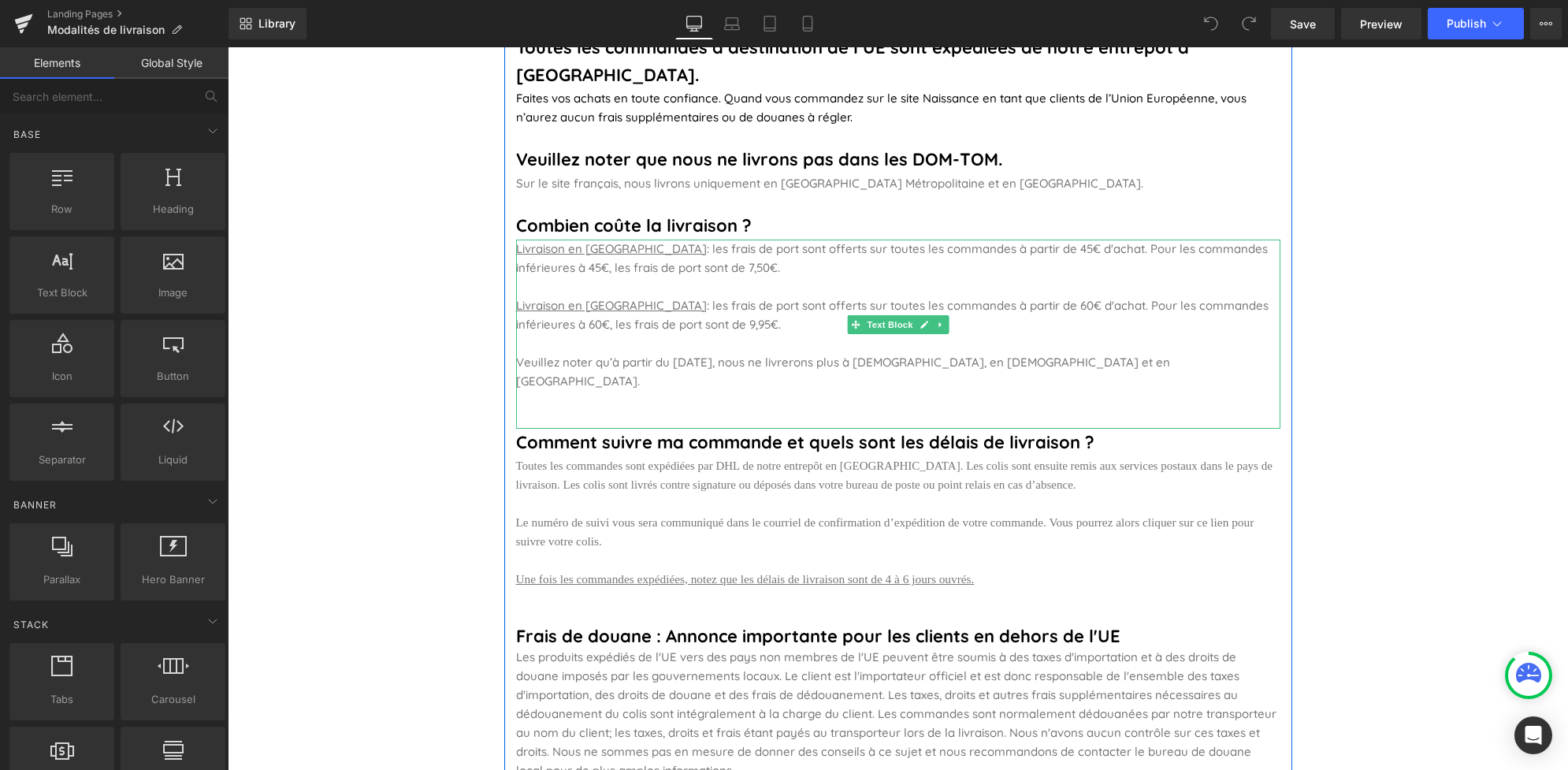
click at [1094, 353] on p "Veuillez noter qu’à partir du [DATE], nous ne livrerons plus à [DEMOGRAPHIC_DAT…" at bounding box center [898, 372] width 765 height 38
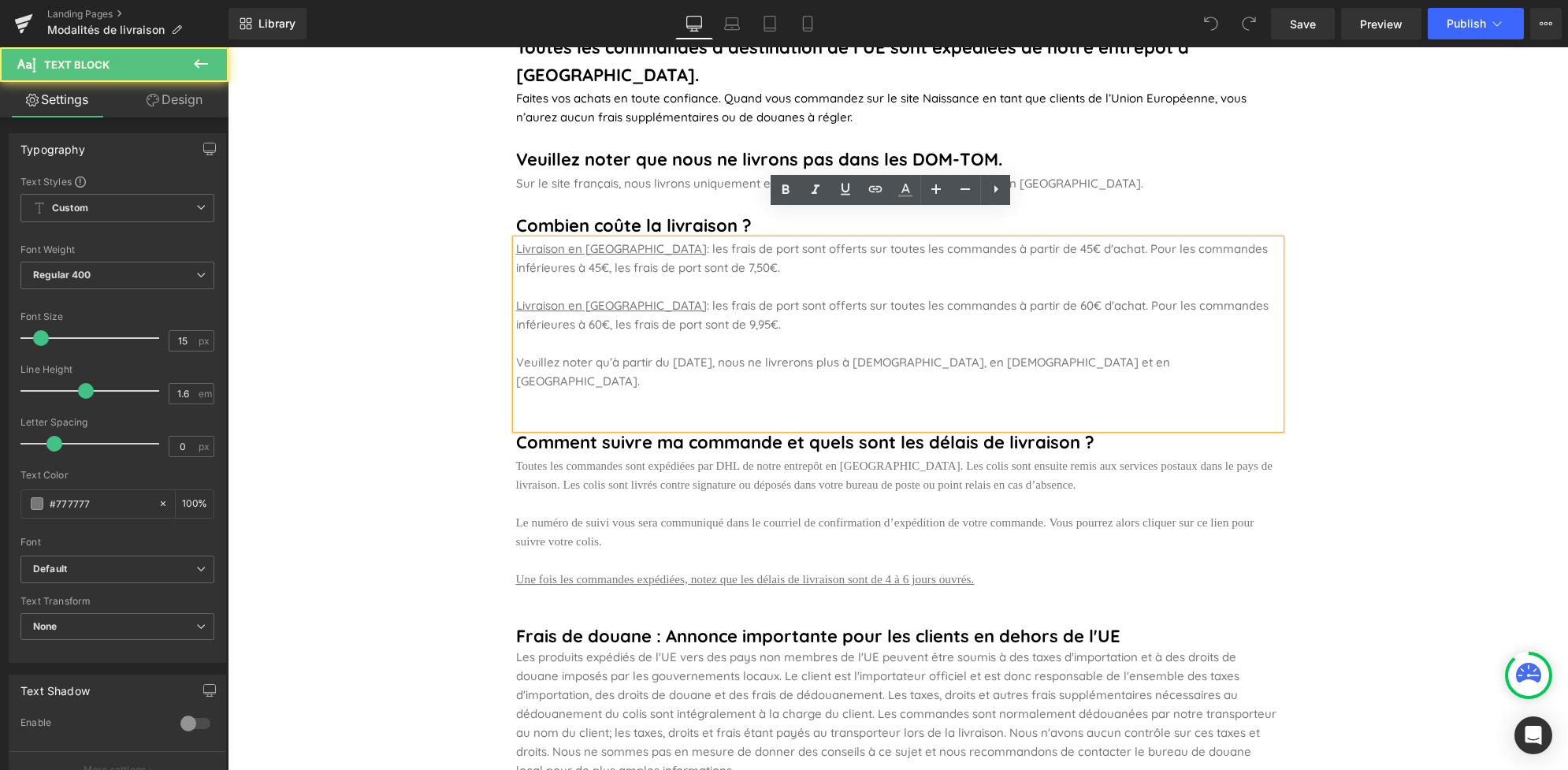
click at [1106, 353] on p "Veuillez noter qu’à partir du [DATE], nous ne livrerons plus à [DEMOGRAPHIC_DAT…" at bounding box center [898, 372] width 765 height 38
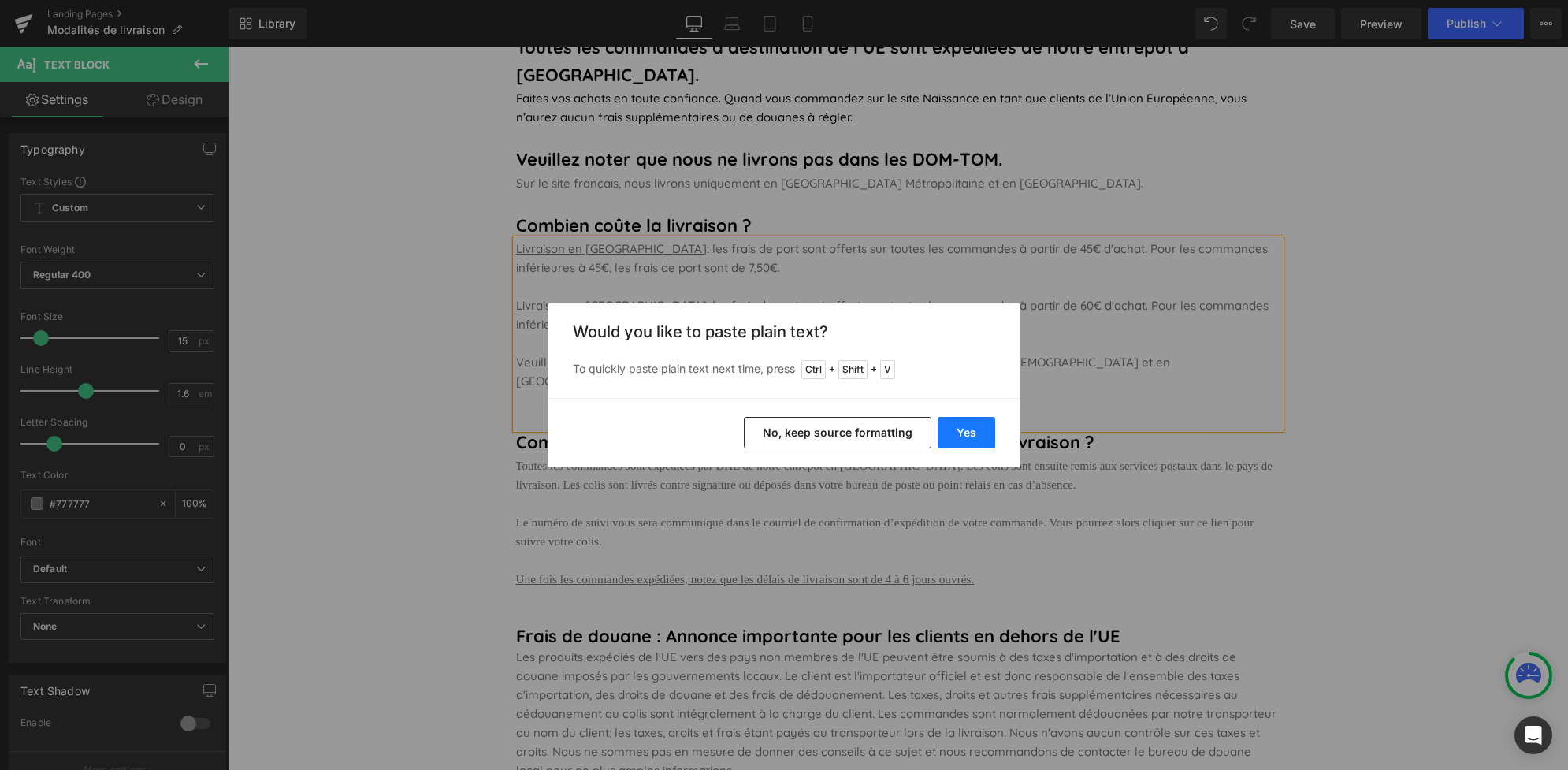
click at [959, 426] on button "Yes" at bounding box center [966, 432] width 58 height 32
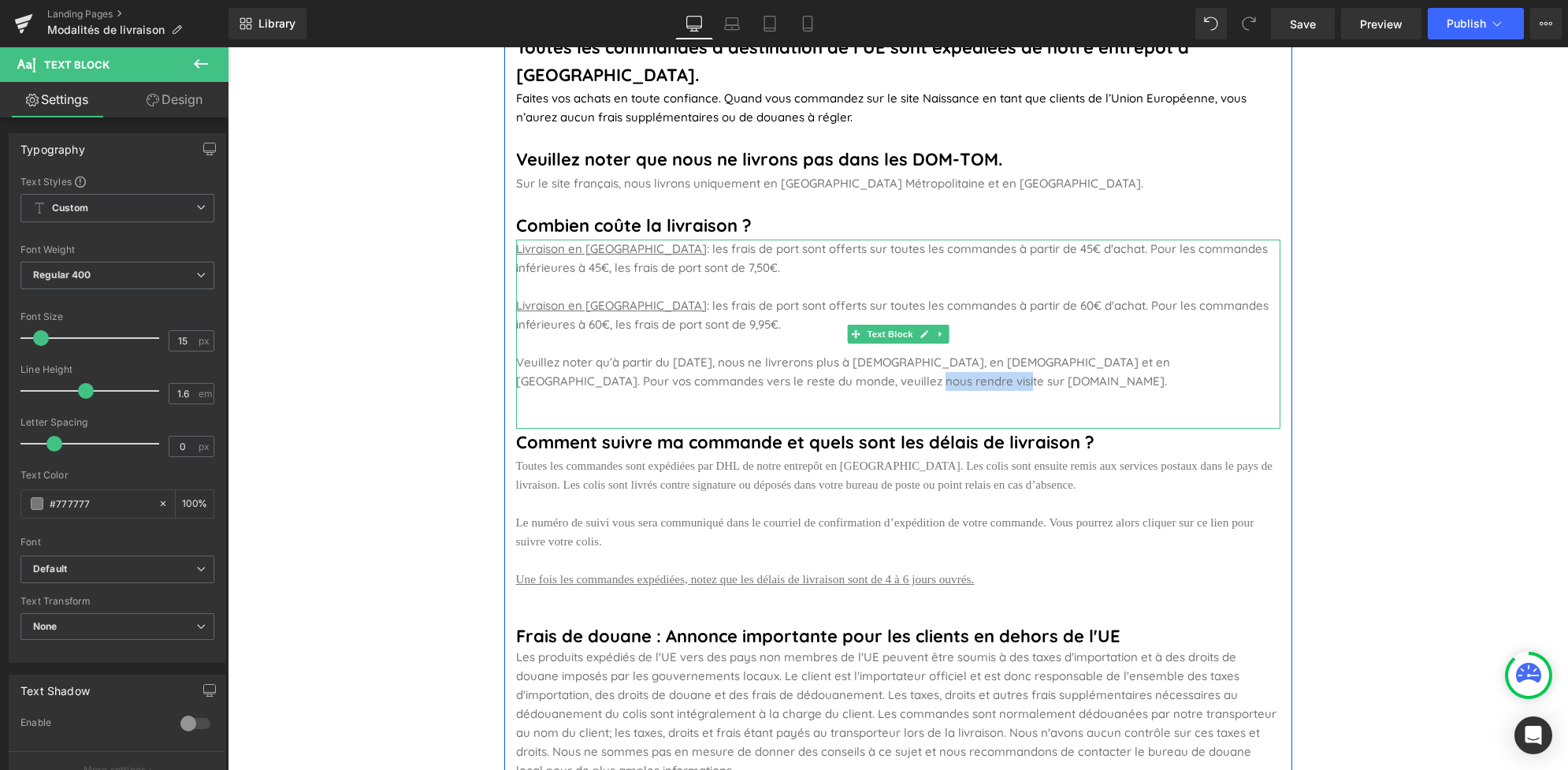
drag, startPoint x: 766, startPoint y: 355, endPoint x: 864, endPoint y: 353, distance: 98.0
click at [864, 353] on p "Veuillez noter qu’à partir du 16 septembre 2025, nous ne livrerons plus à Monac…" at bounding box center [898, 372] width 765 height 38
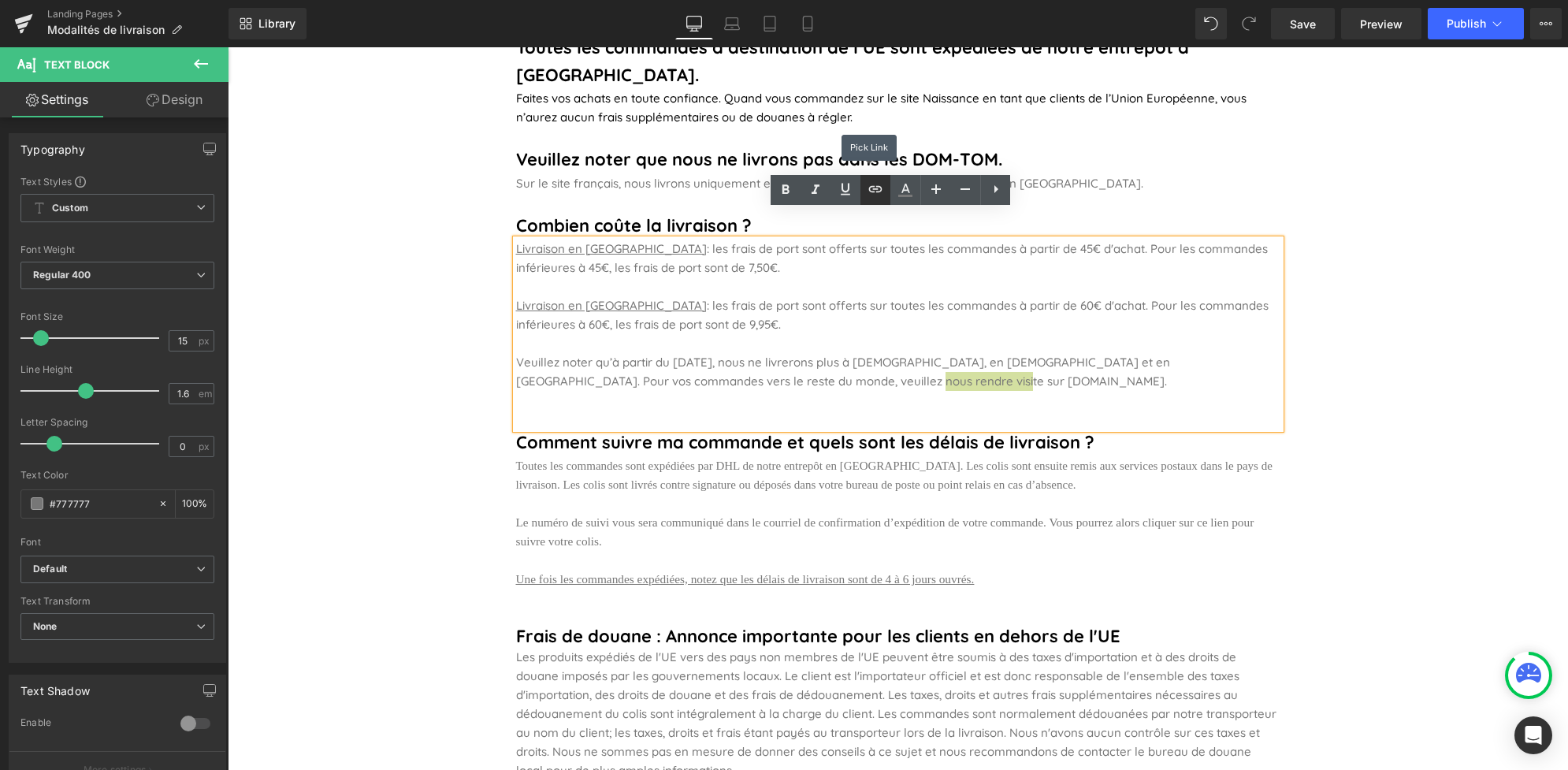
click at [875, 198] on link at bounding box center [875, 189] width 30 height 30
click at [836, 392] on input "text" at bounding box center [859, 387] width 243 height 40
paste input "https://eu.naissance.com/"
type input "https://eu.naissance.com/"
click at [1007, 390] on button "button" at bounding box center [997, 387] width 33 height 33
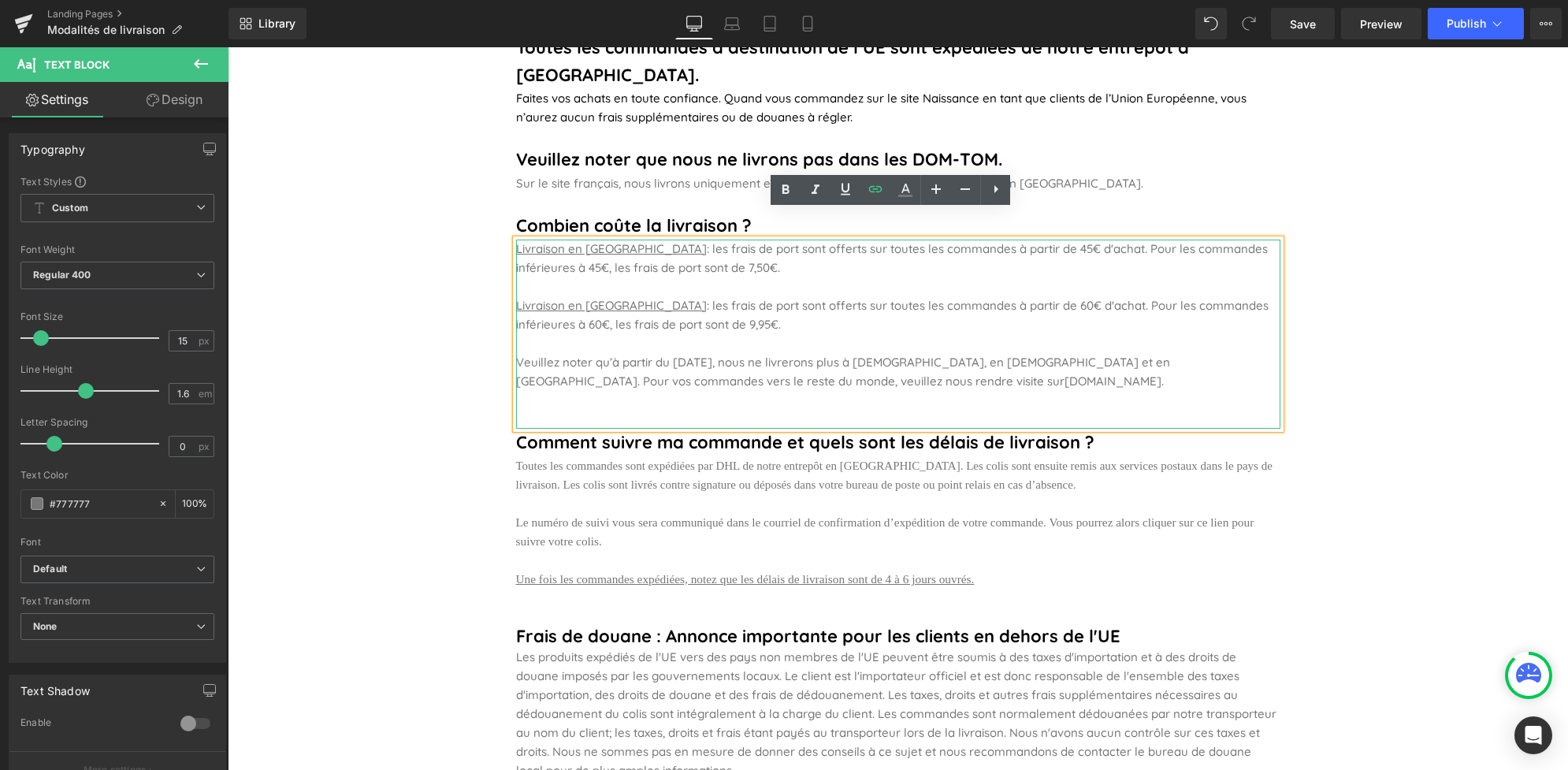
click at [836, 391] on p at bounding box center [898, 400] width 765 height 19
drag, startPoint x: 767, startPoint y: 351, endPoint x: 862, endPoint y: 359, distance: 95.3
click at [1064, 374] on link "eu.naissance.com" at bounding box center [1112, 381] width 97 height 15
click at [868, 375] on span "Edit" at bounding box center [871, 382] width 18 height 13
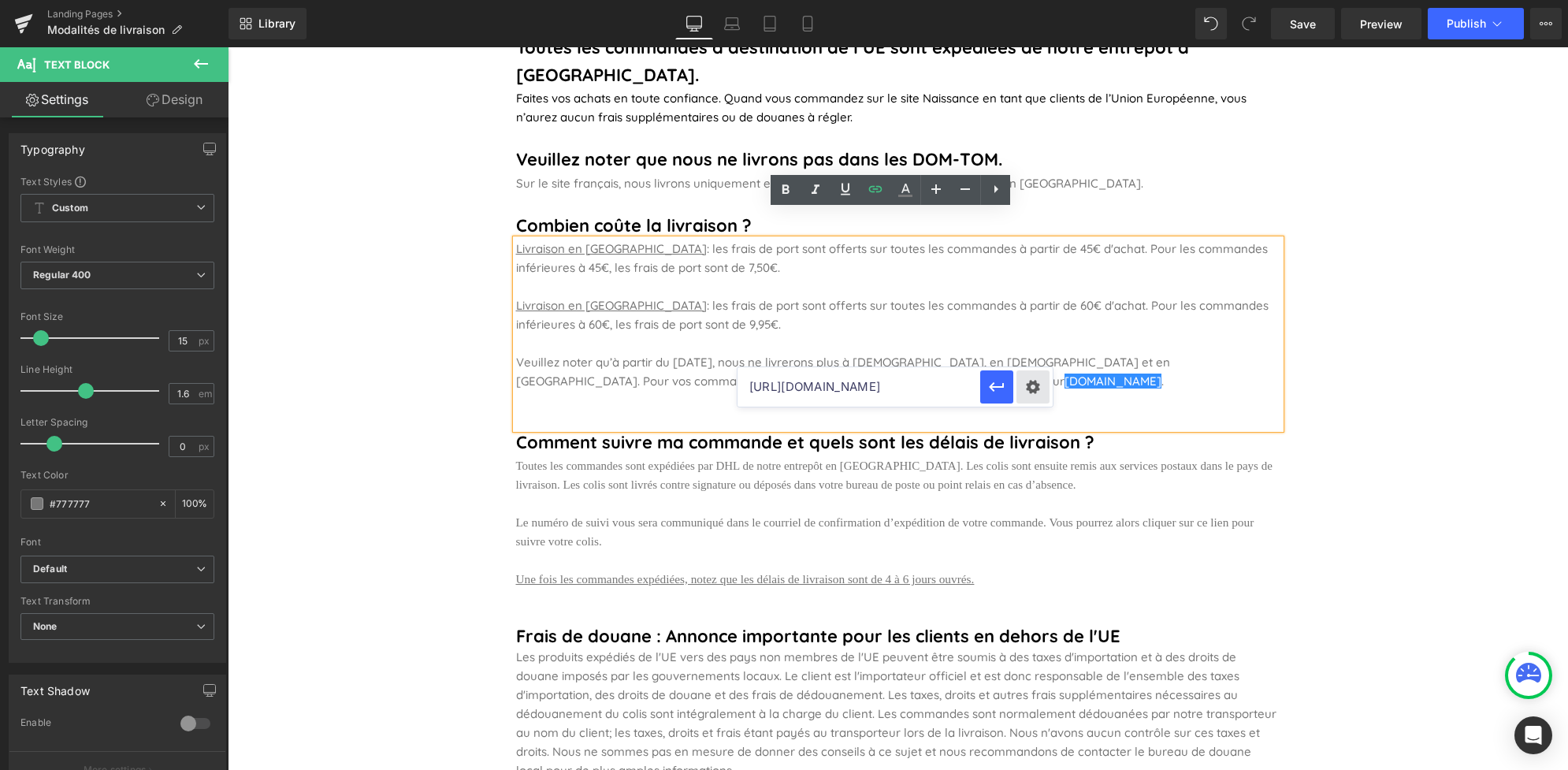
click at [1026, 0] on div "Text Color Highlight Color #333333 Edit or remove link: Edit - Unlink - Cancel …" at bounding box center [784, 0] width 1568 height 0
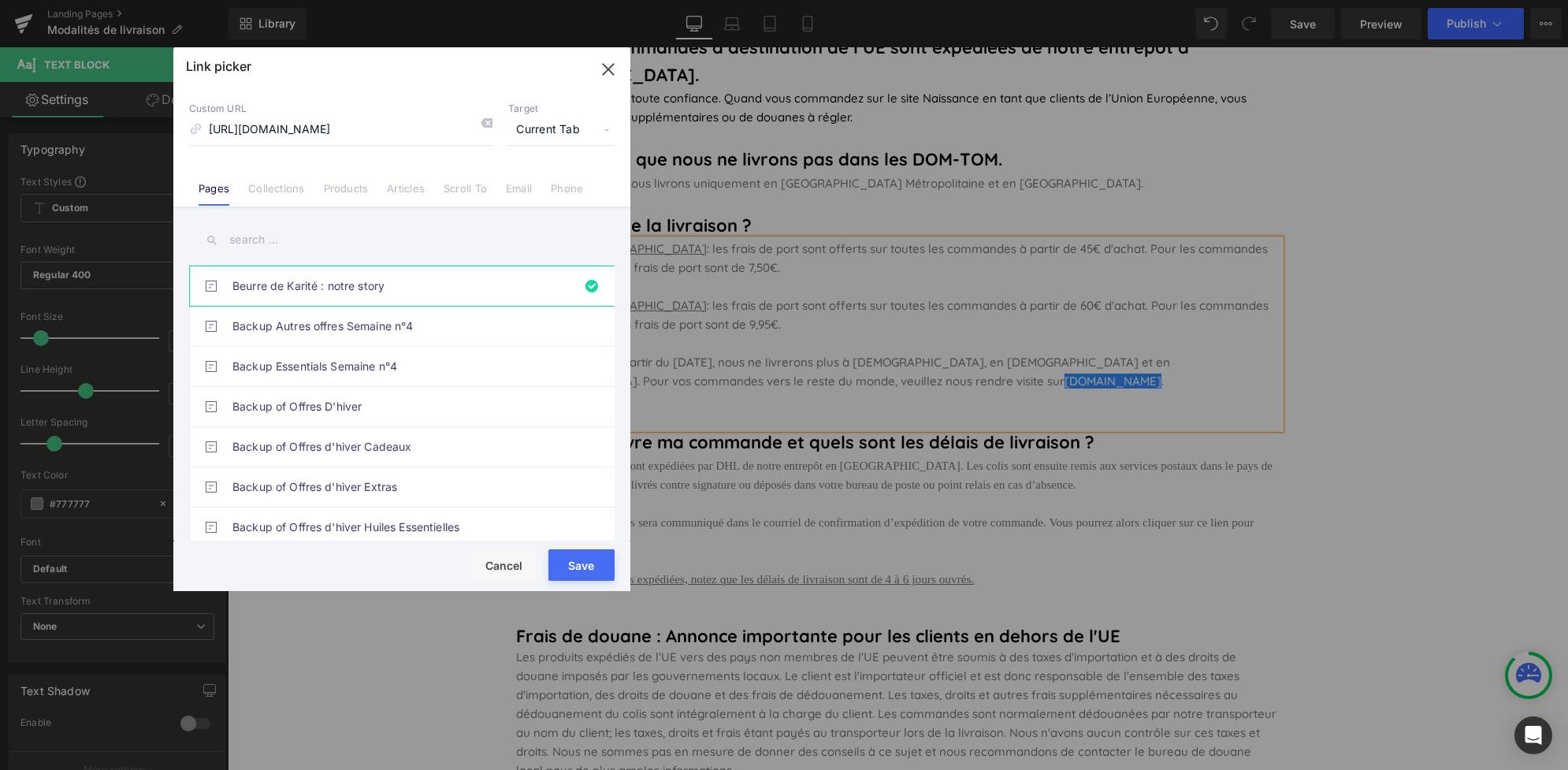
click at [609, 128] on span "Current Tab" at bounding box center [561, 130] width 106 height 30
click at [575, 188] on li "New Tab" at bounding box center [561, 186] width 122 height 28
click at [581, 564] on button "Save" at bounding box center [581, 565] width 66 height 32
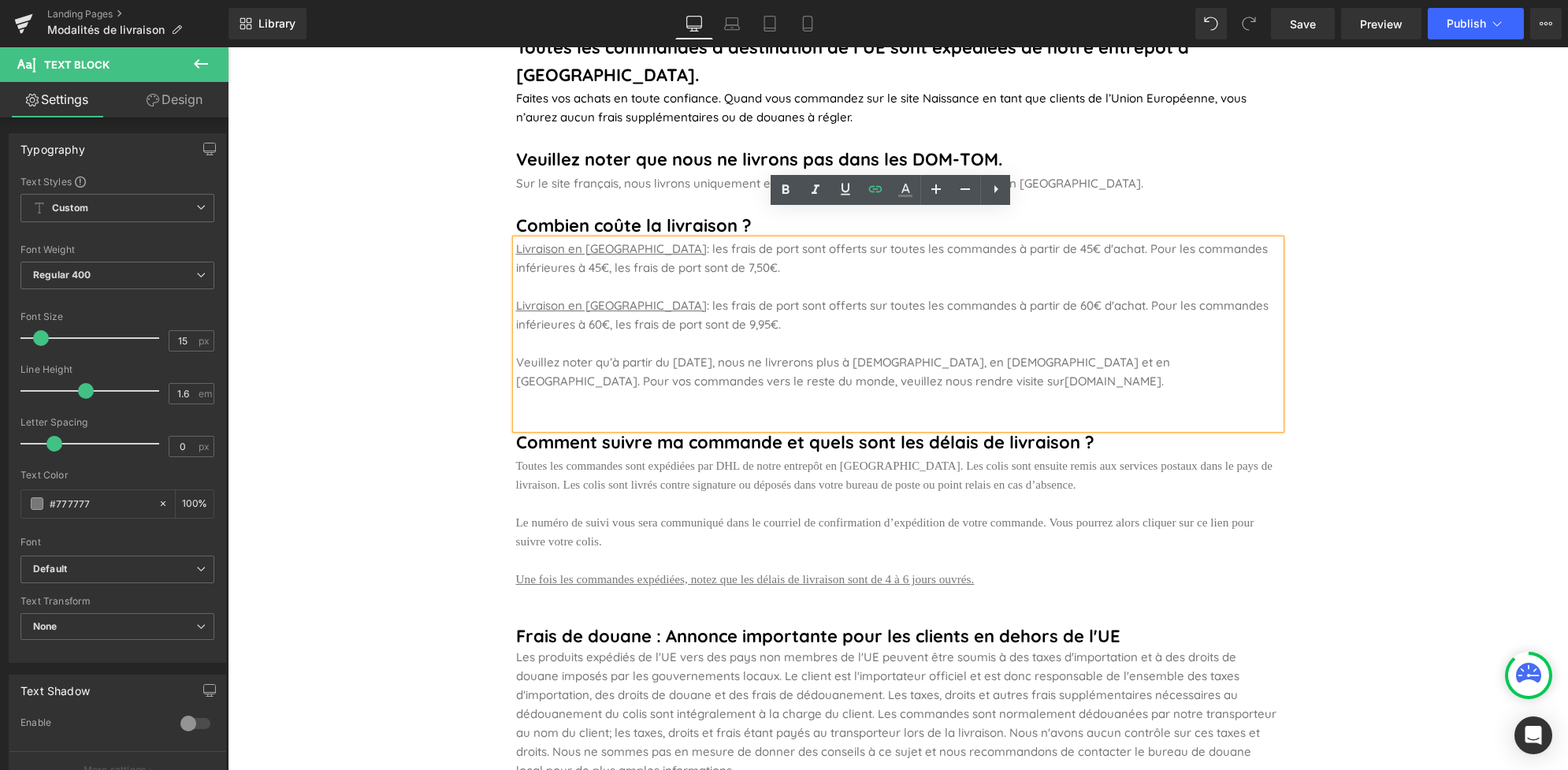
click at [1227, 145] on p "Veuillez noter que nous ne livrons pas dans les DOM-TOM." at bounding box center [898, 159] width 765 height 28
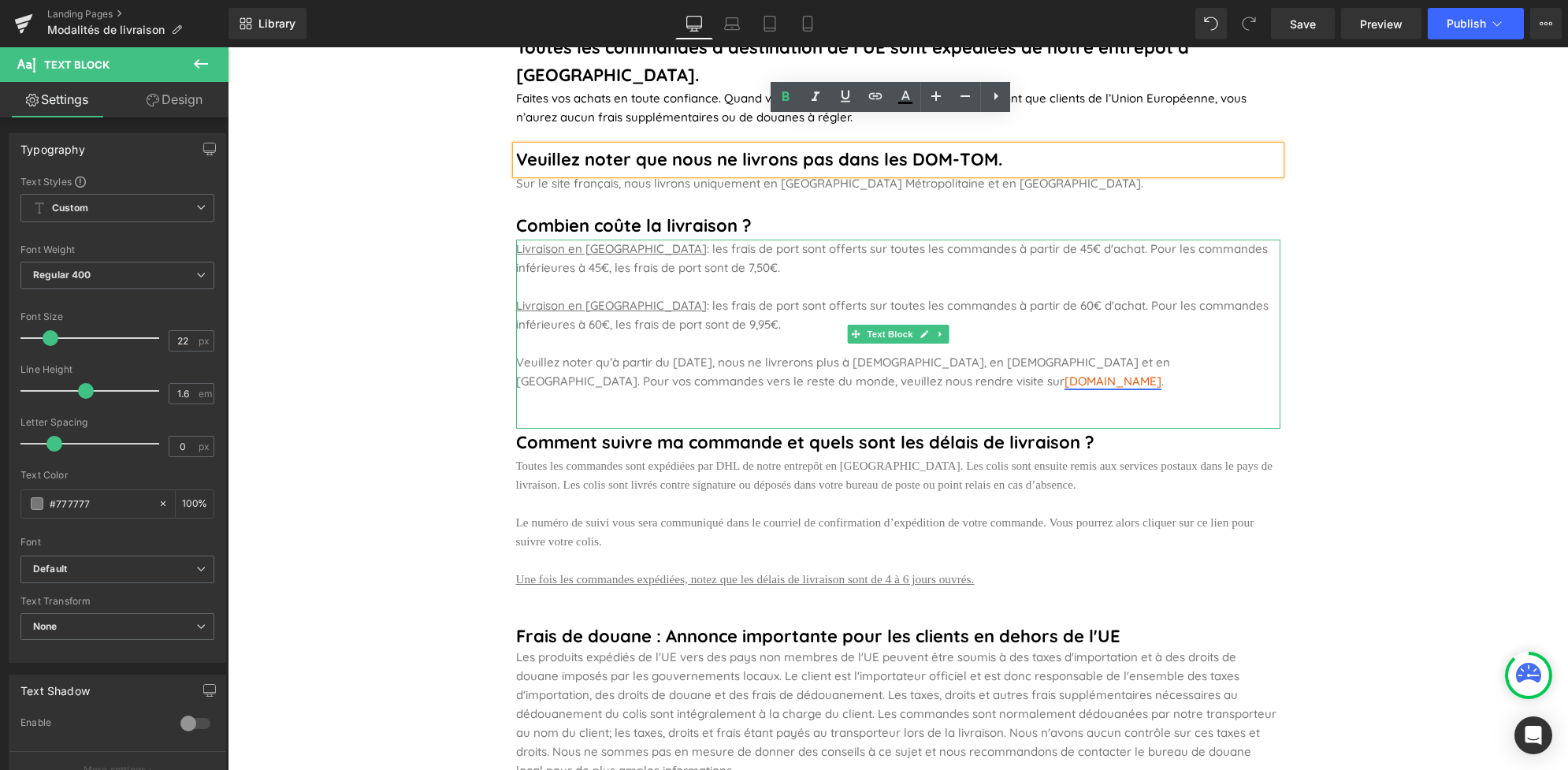
click at [1064, 374] on link "eu.naissance.com" at bounding box center [1112, 381] width 97 height 15
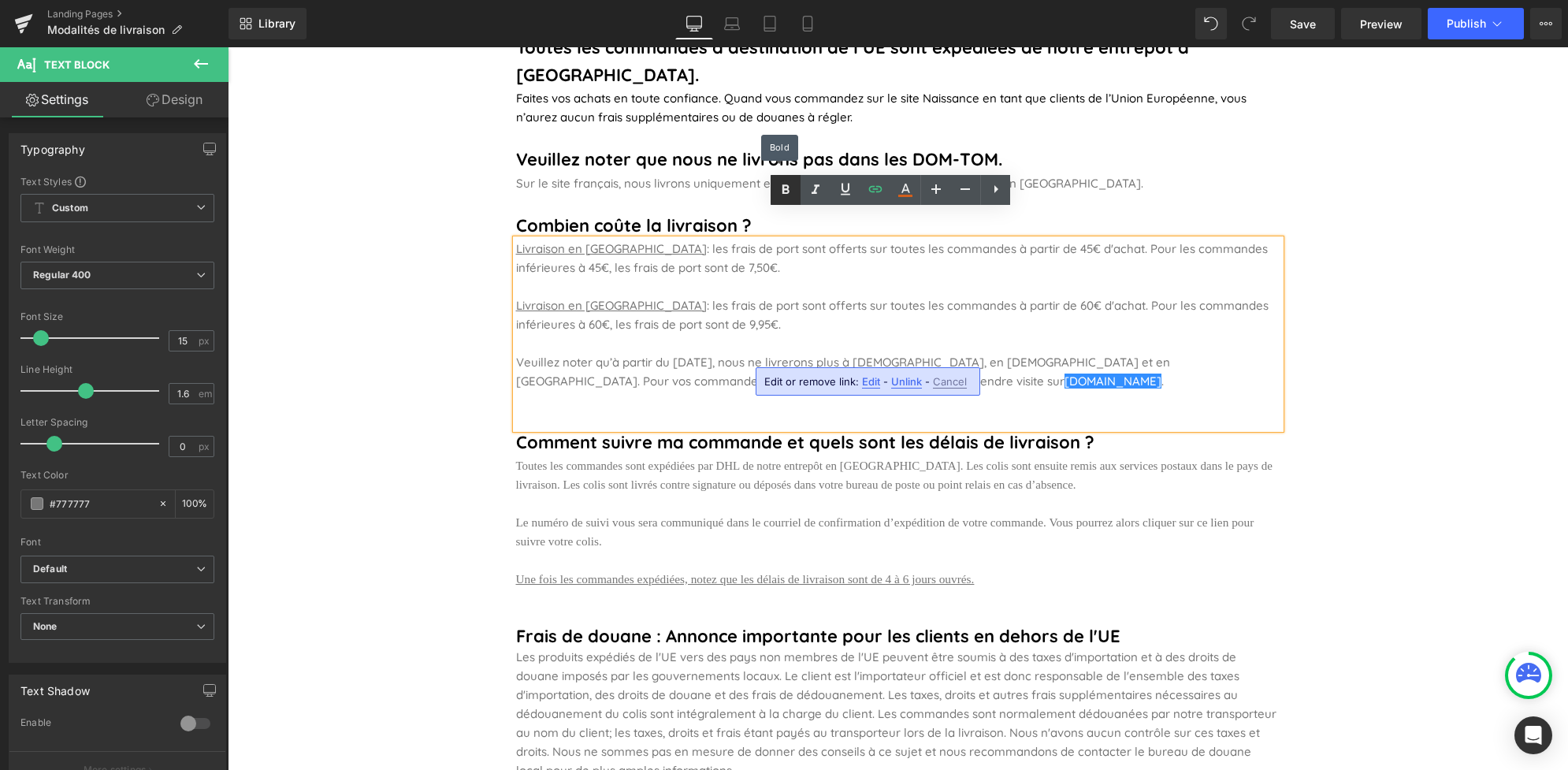
click at [792, 185] on icon at bounding box center [785, 189] width 19 height 19
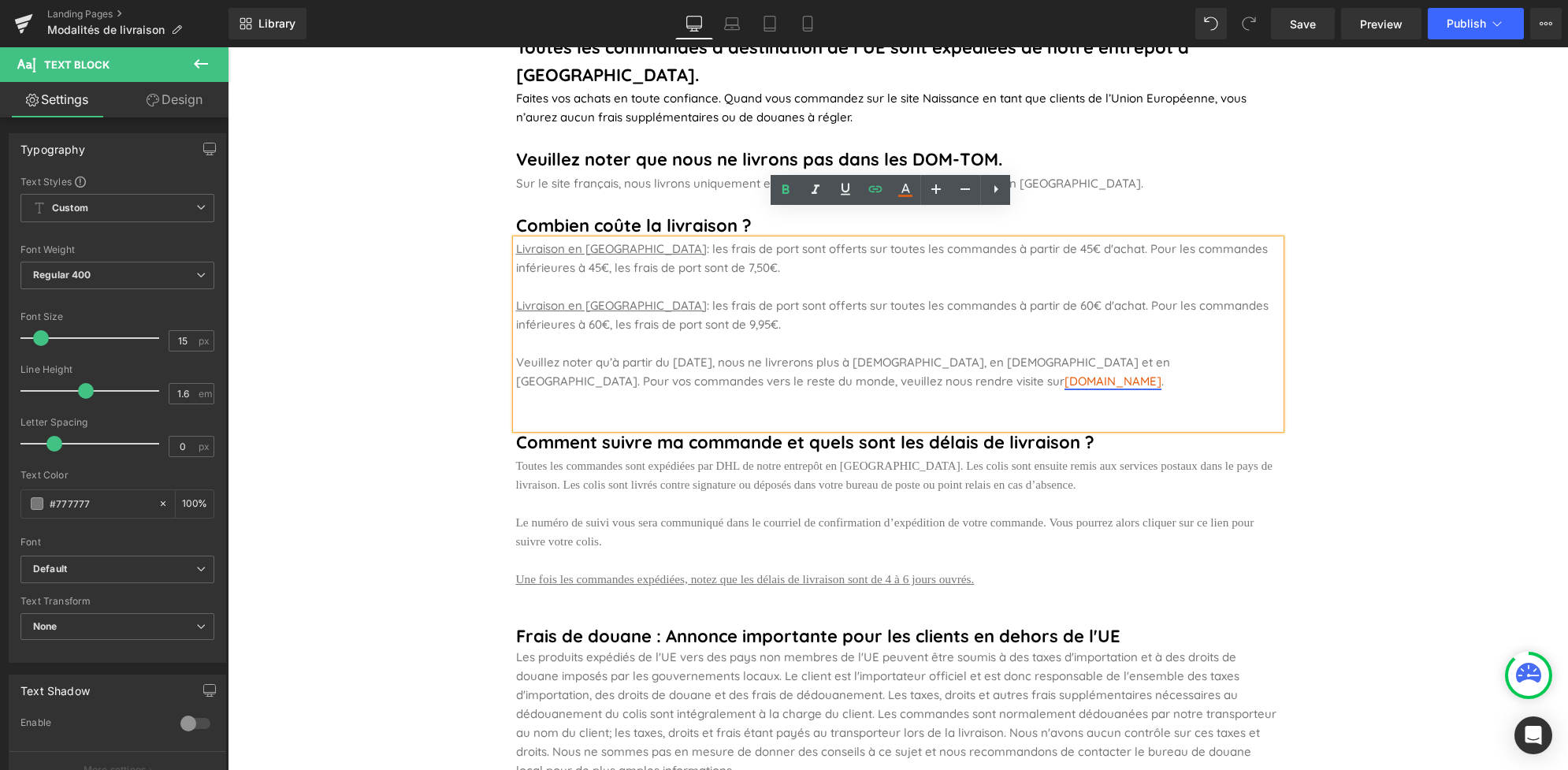
drag, startPoint x: 766, startPoint y: 349, endPoint x: 862, endPoint y: 352, distance: 96.0
click at [862, 353] on p "Veuillez noter qu’à partir du 16 septembre 2025, nous ne livrerons plus à Monac…" at bounding box center [898, 372] width 765 height 38
click at [782, 188] on icon at bounding box center [785, 189] width 19 height 19
click at [1237, 174] on p "Sur le site français, nous livrons uniquement en [GEOGRAPHIC_DATA] Métropolitai…" at bounding box center [898, 183] width 765 height 19
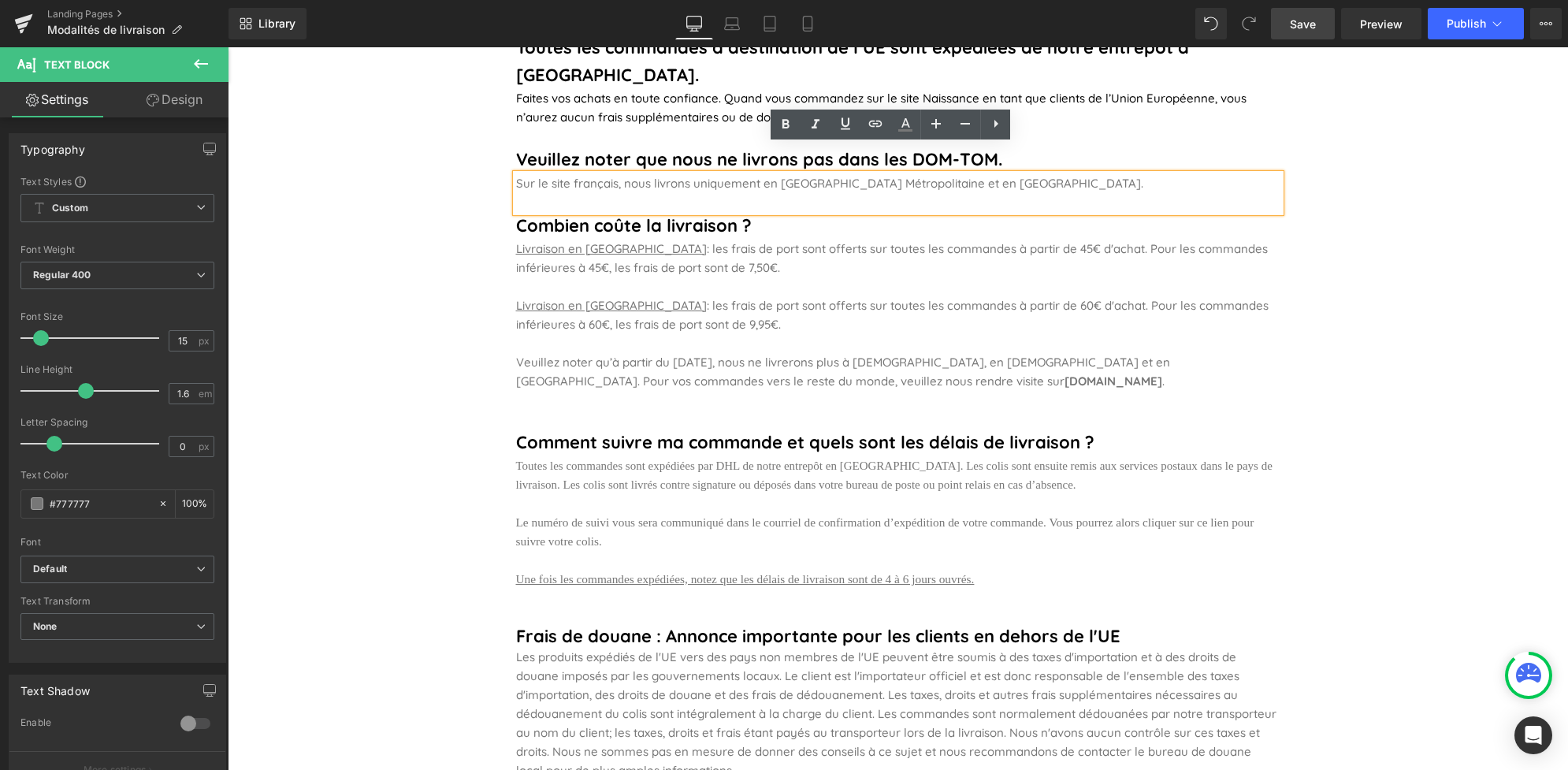
click at [1315, 36] on link "Save" at bounding box center [1303, 24] width 64 height 32
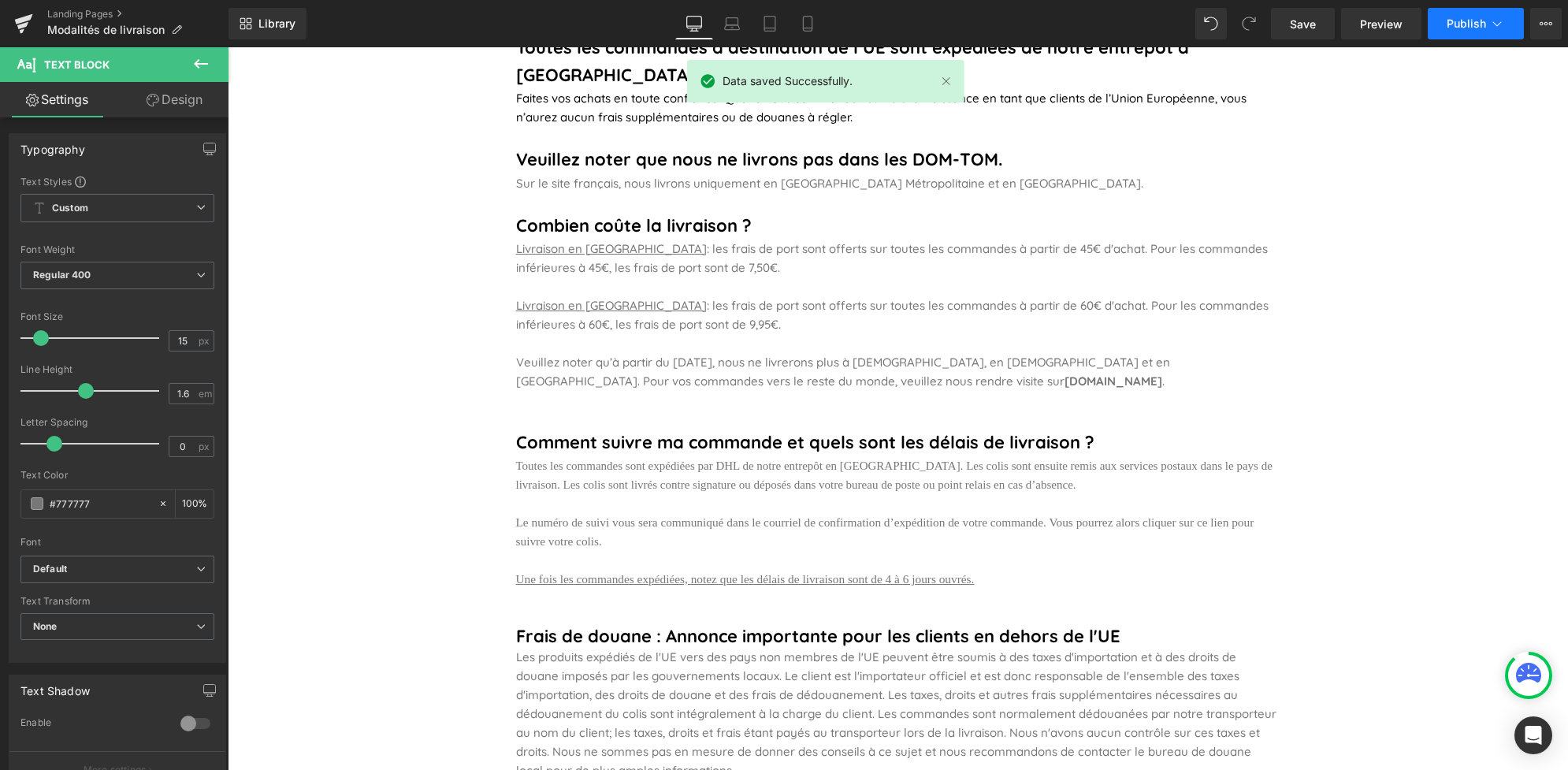
click at [1457, 20] on span "Publish" at bounding box center [1466, 24] width 40 height 13
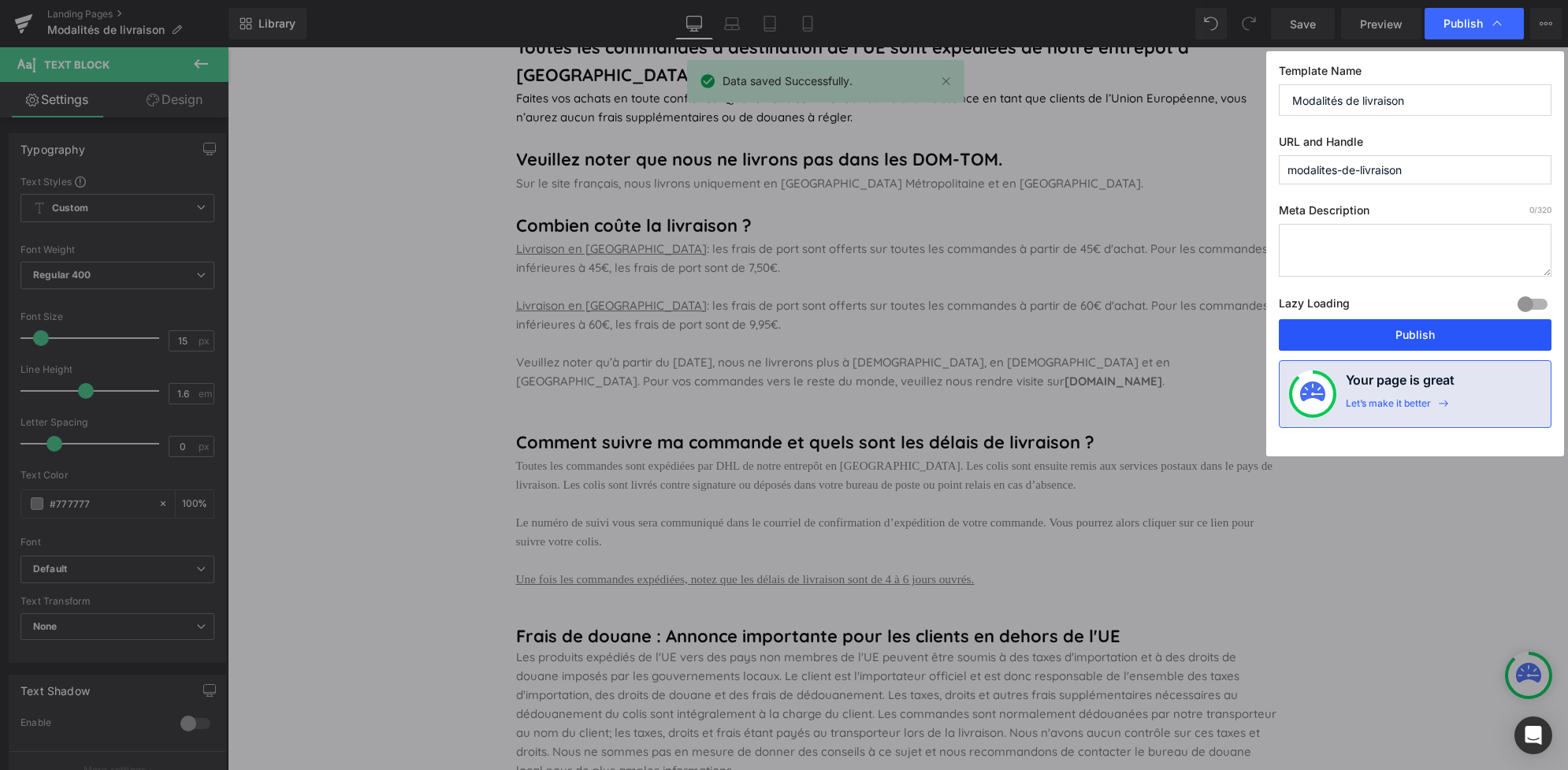
click at [1411, 331] on button "Publish" at bounding box center [1415, 335] width 273 height 32
